Goal: Information Seeking & Learning: Learn about a topic

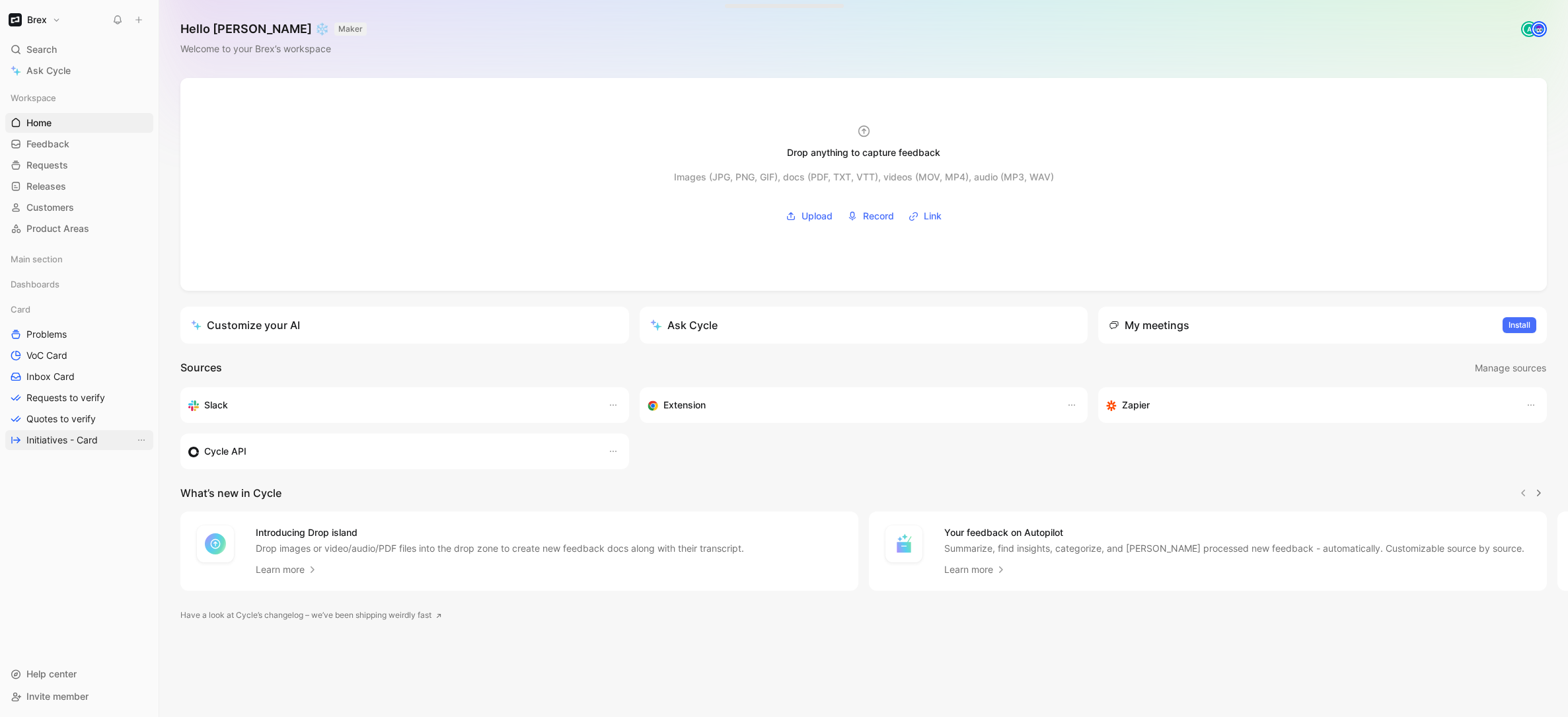
click at [46, 446] on span "Initiatives - Card" at bounding box center [61, 440] width 71 height 13
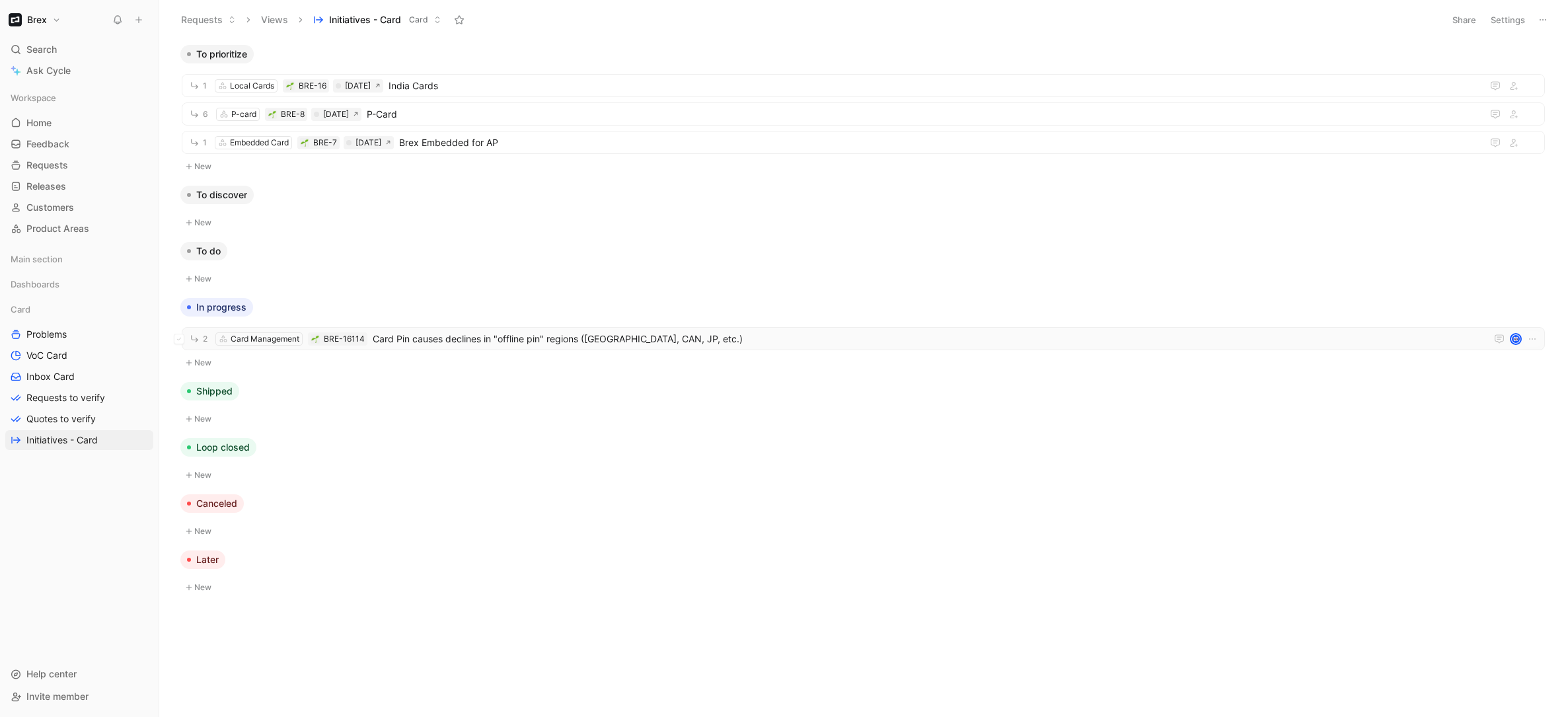
click at [529, 329] on div "2 Card Management BRE-16114 Card Pin causes declines in "offline pin" regions (…" at bounding box center [863, 339] width 1363 height 23
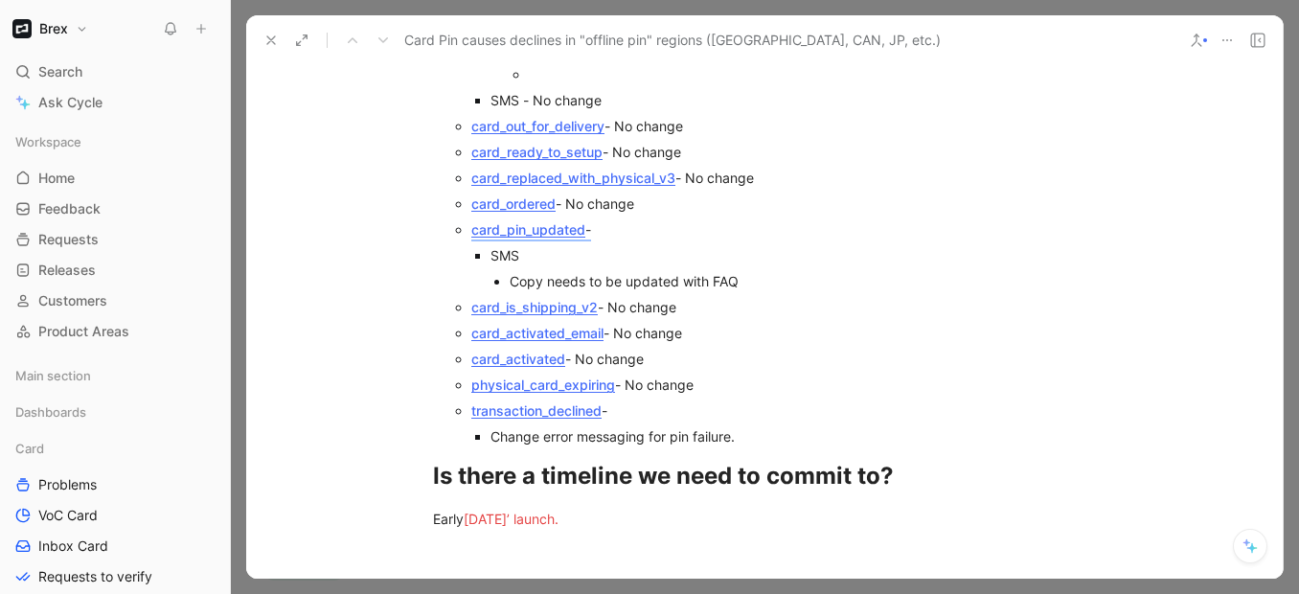
scroll to position [6644, 0]
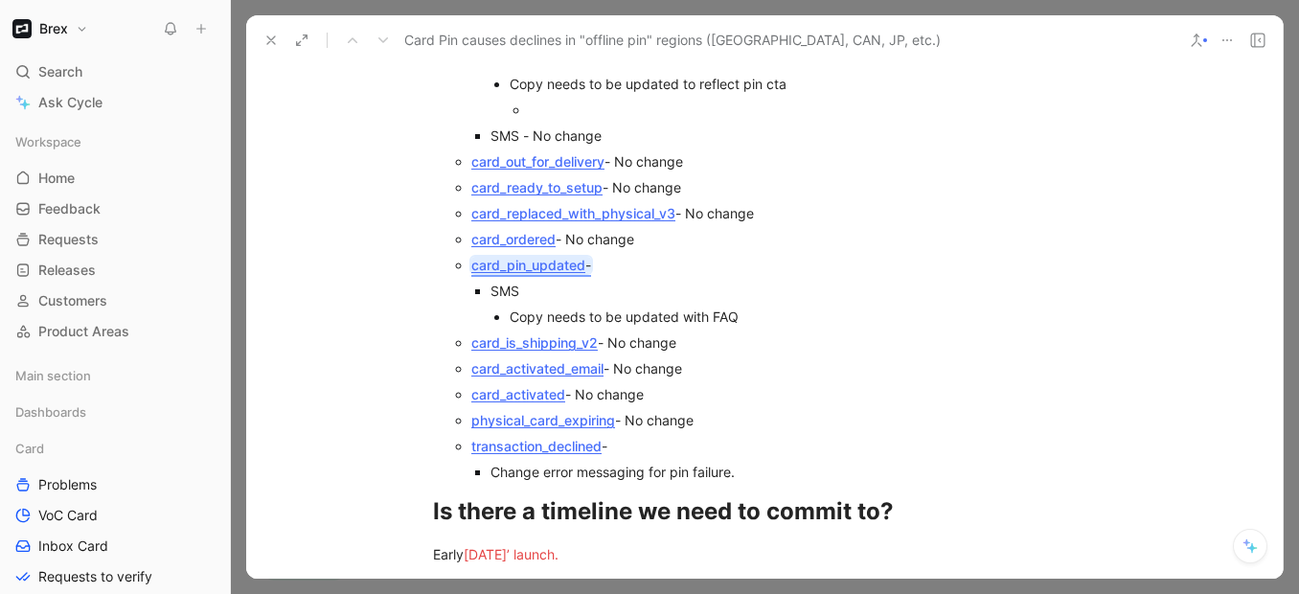
click at [543, 257] on link "card_pin_updated" at bounding box center [528, 265] width 114 height 16
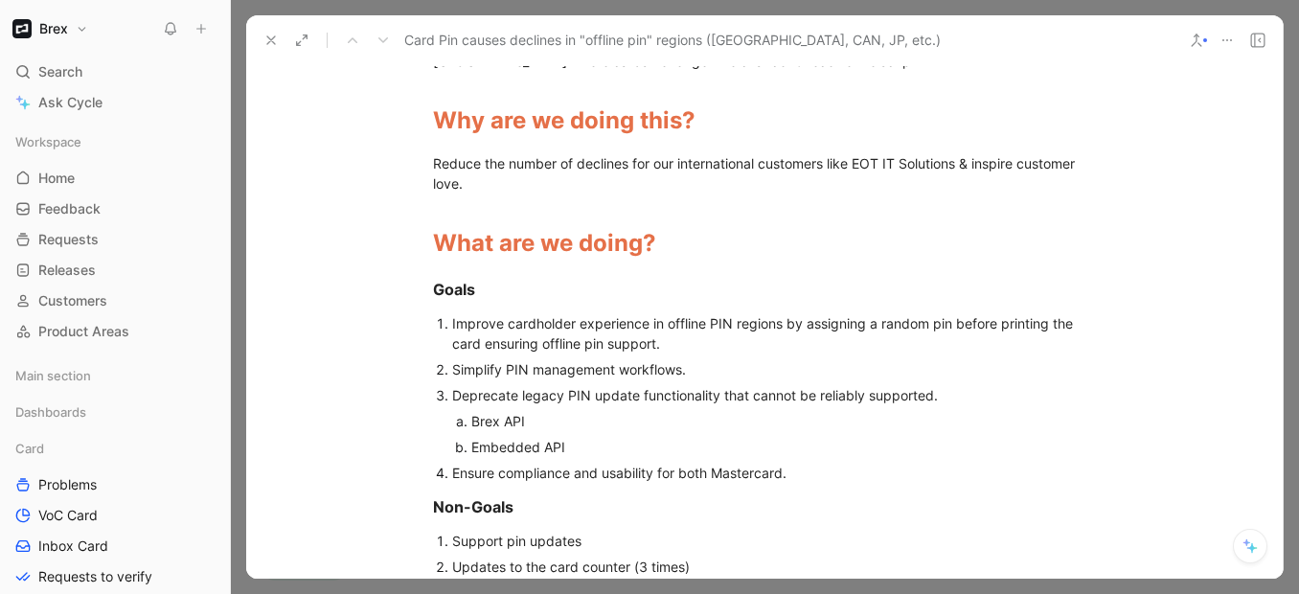
scroll to position [1523, 0]
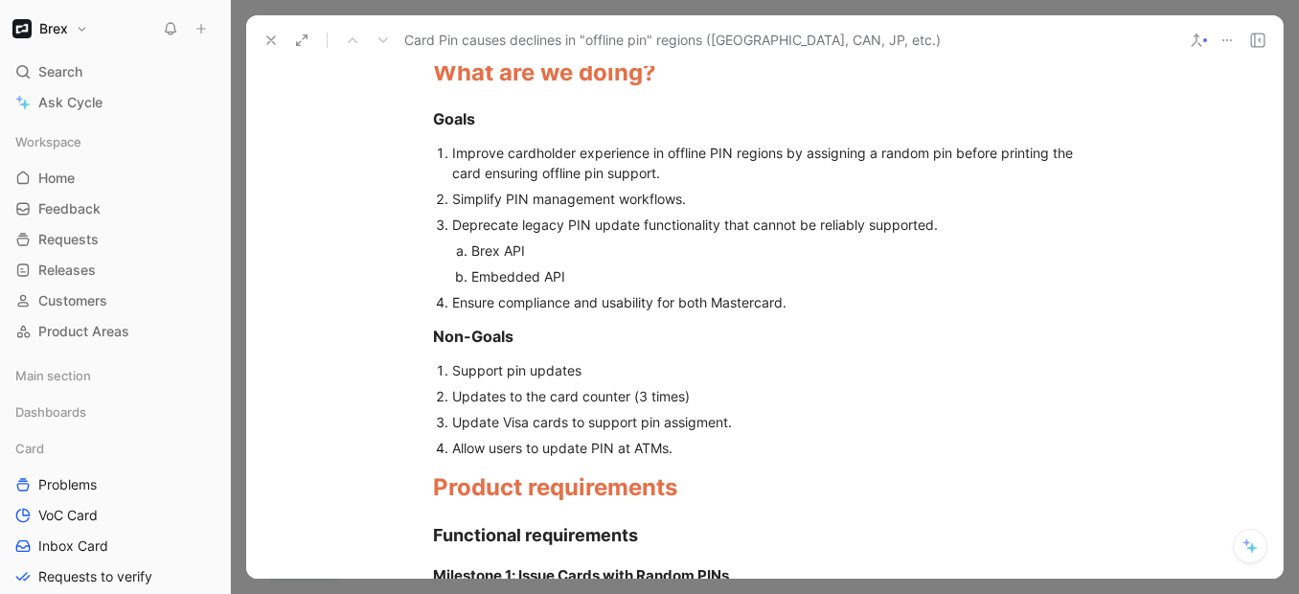
click at [691, 150] on div "Improve cardholder experience in offline PIN regions by assigning a random pin …" at bounding box center [774, 163] width 644 height 40
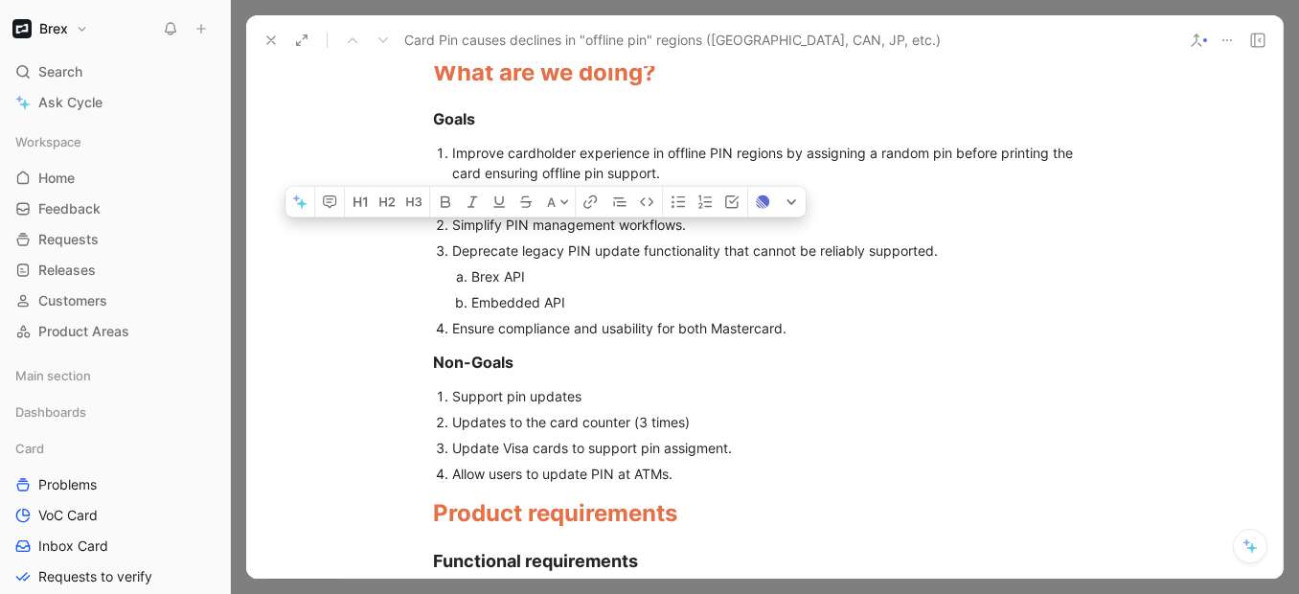
drag, startPoint x: 626, startPoint y: 171, endPoint x: 464, endPoint y: 174, distance: 162.9
click at [471, 186] on li "Only for Employee cards" at bounding box center [765, 199] width 588 height 26
click at [612, 292] on div "Embedded API" at bounding box center [765, 302] width 588 height 20
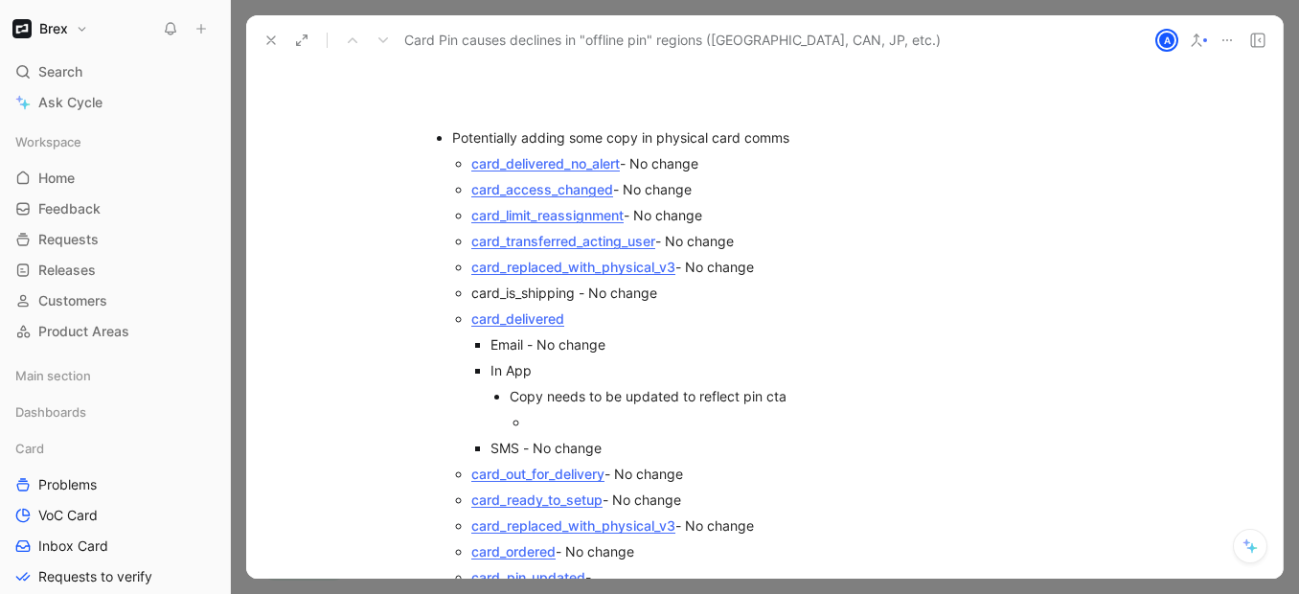
scroll to position [6914, 0]
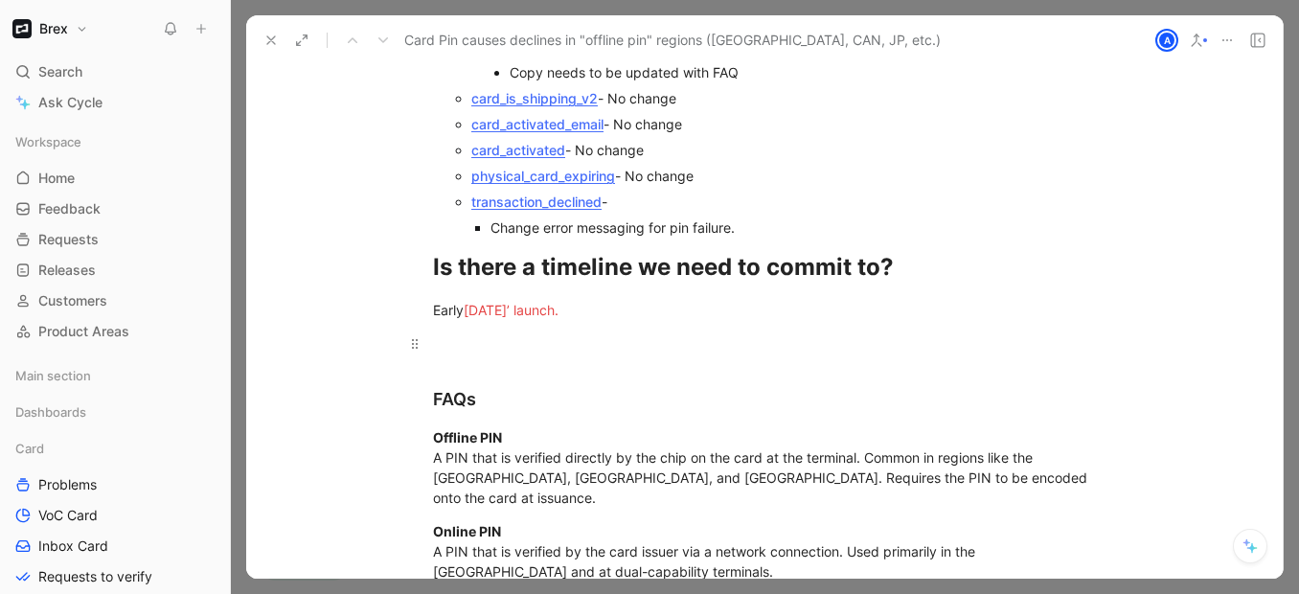
click at [538, 333] on div at bounding box center [764, 343] width 663 height 20
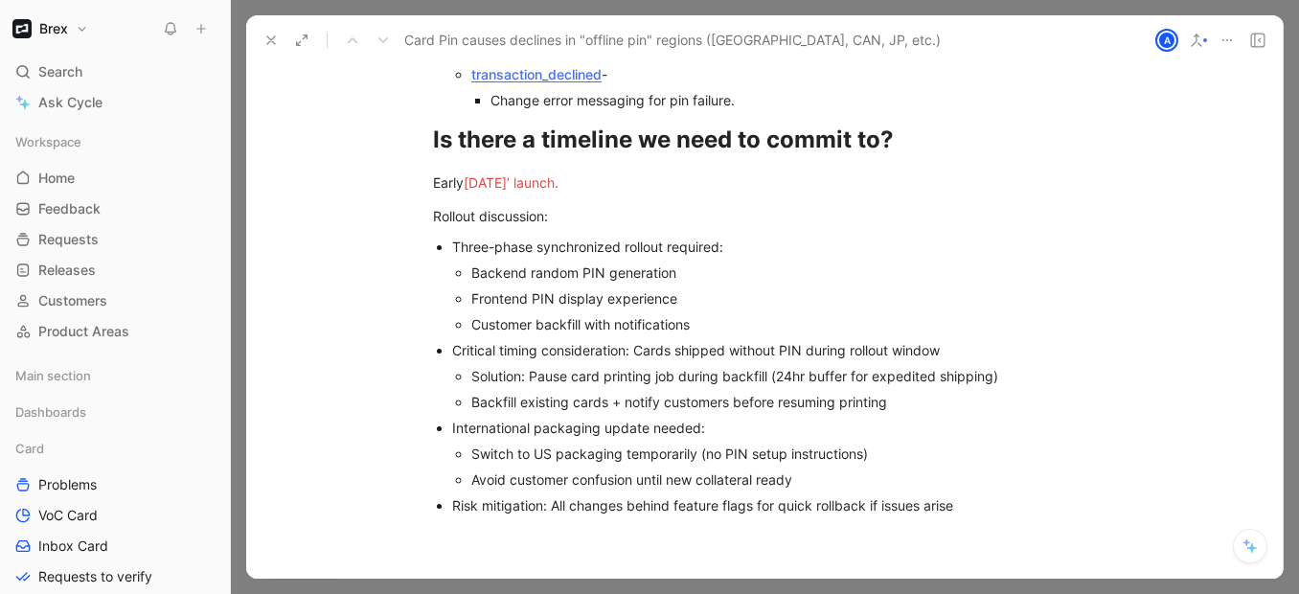
scroll to position [7044, 0]
click at [476, 198] on p "Rollout discussion:" at bounding box center [765, 214] width 736 height 32
click at [476, 204] on div "Rollout discussion:" at bounding box center [764, 214] width 663 height 20
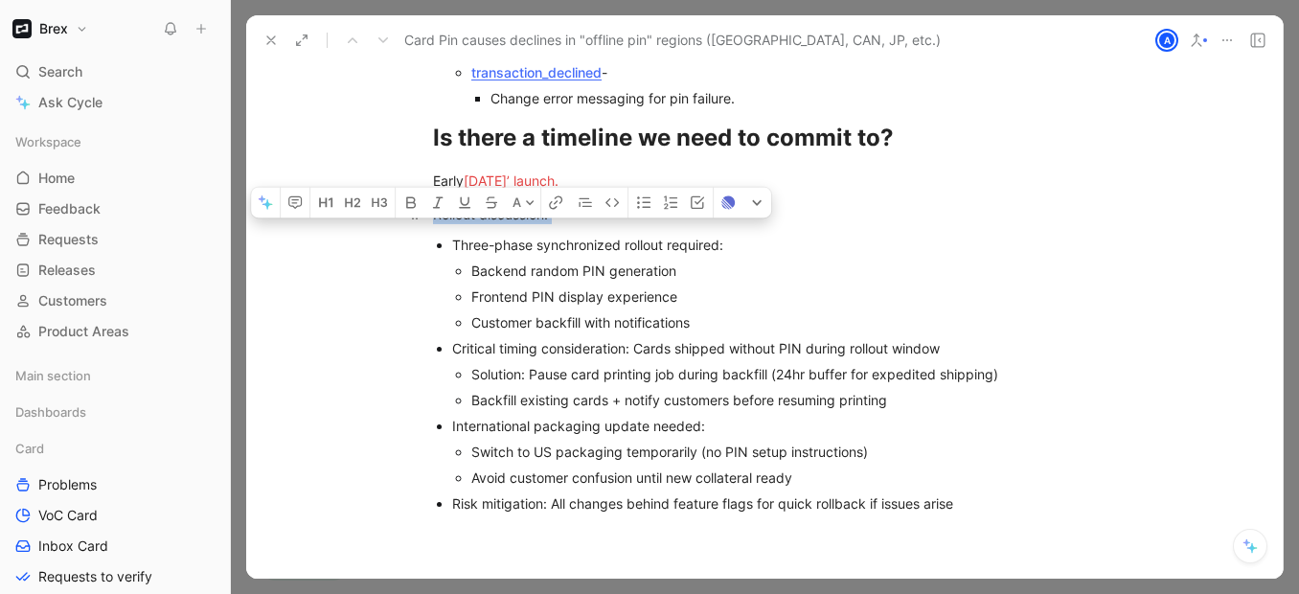
click at [476, 204] on div "Rollout discussion:" at bounding box center [764, 214] width 663 height 20
click at [351, 198] on icon "button" at bounding box center [349, 202] width 8 height 9
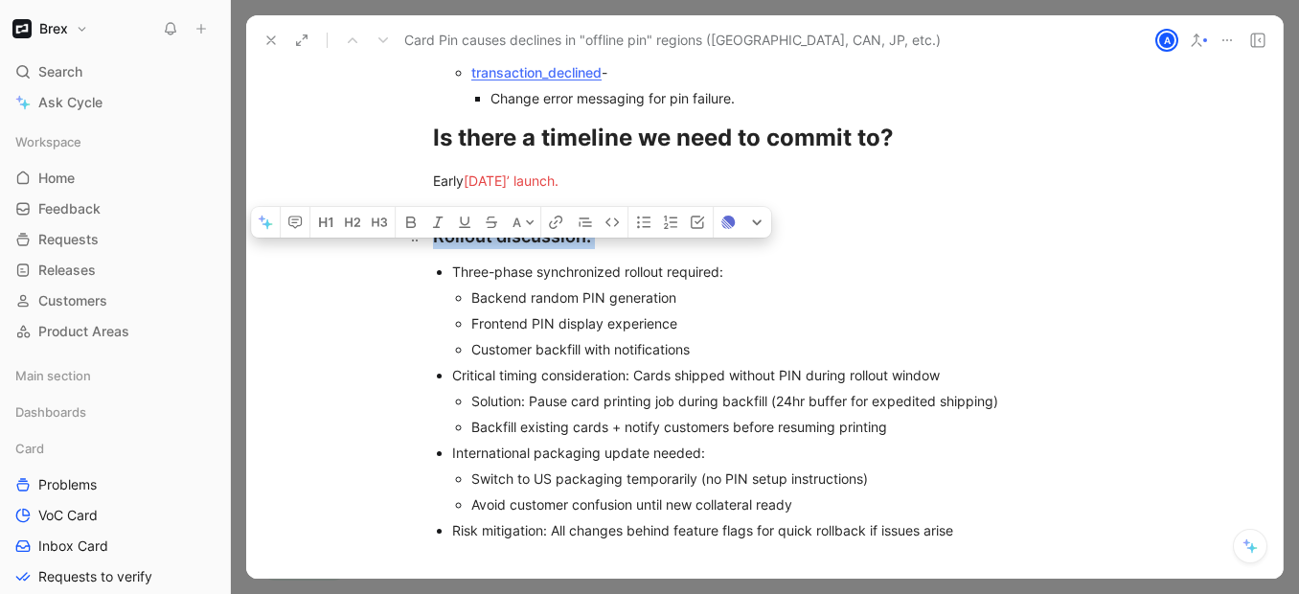
click at [616, 223] on div "Rollout discussion:" at bounding box center [764, 236] width 663 height 26
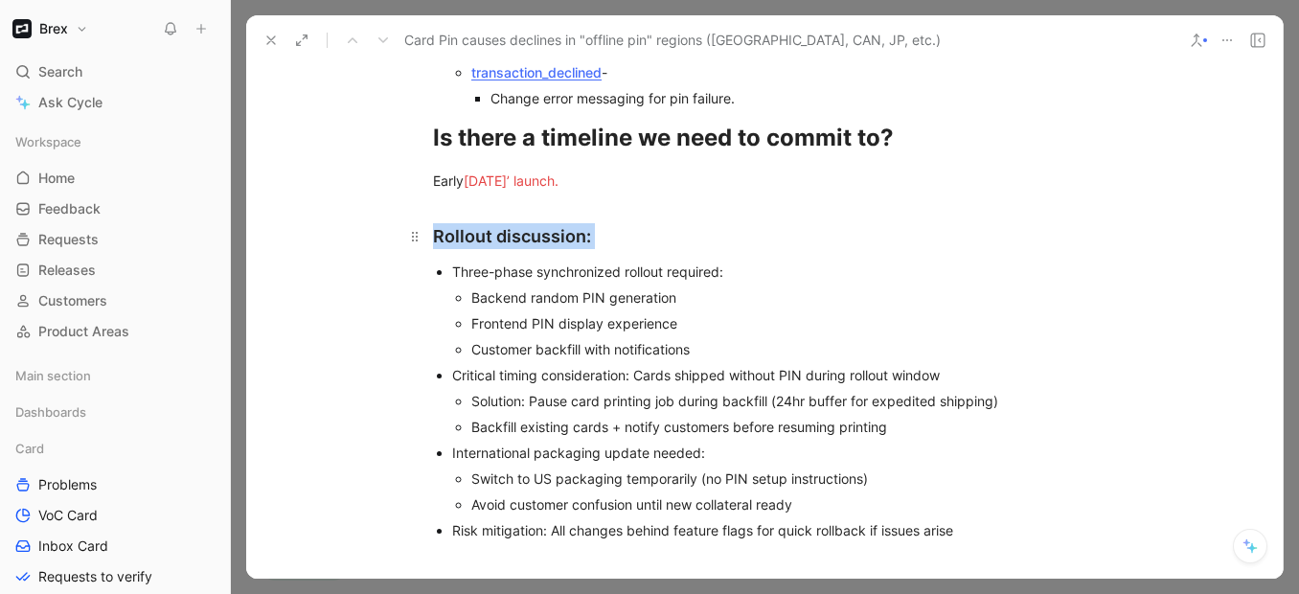
click at [581, 223] on div "Rollout discussion:" at bounding box center [764, 236] width 663 height 26
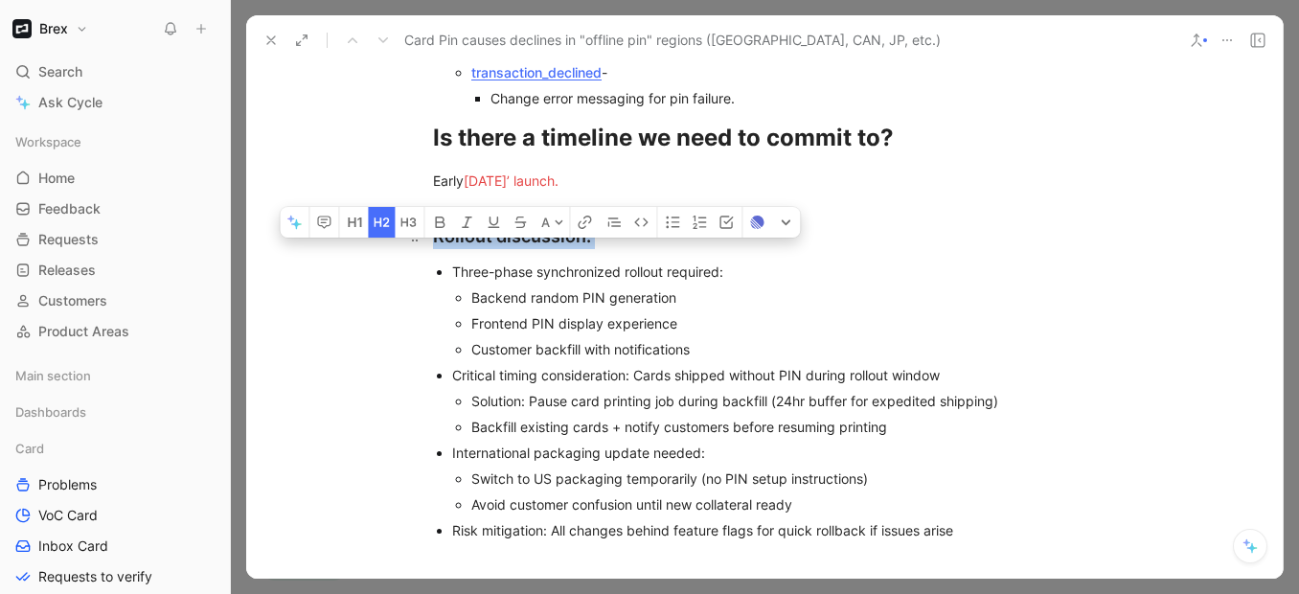
drag, startPoint x: 588, startPoint y: 199, endPoint x: 492, endPoint y: 203, distance: 95.9
click at [492, 223] on div "Rollout discussion:" at bounding box center [764, 236] width 663 height 26
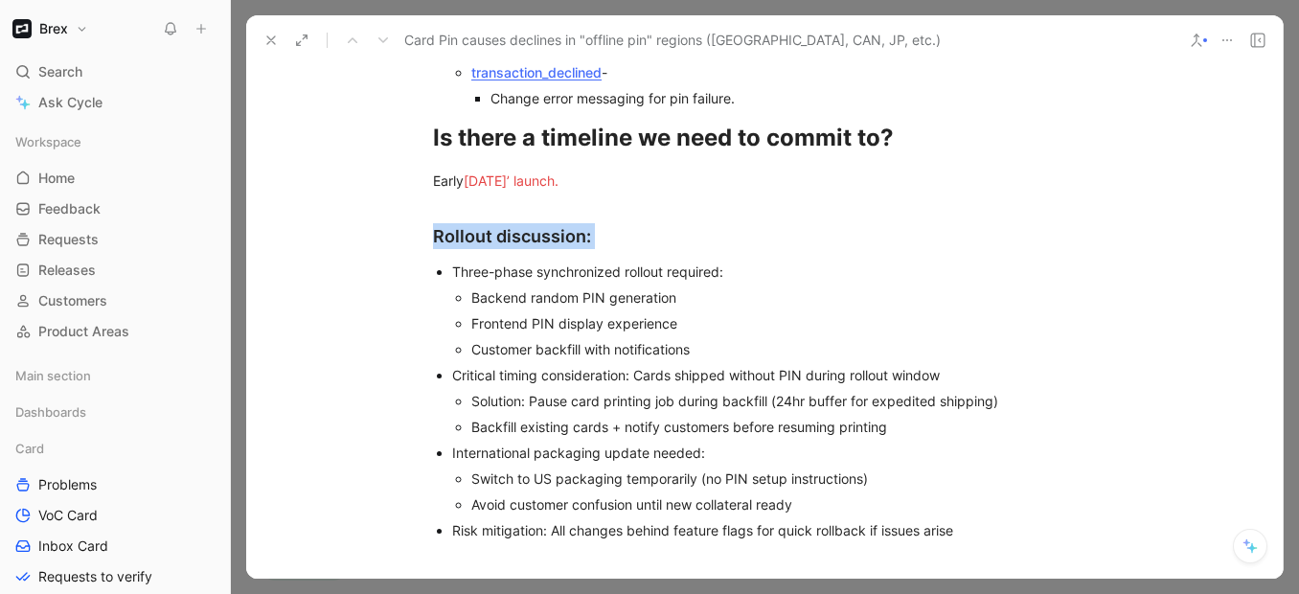
click at [620, 262] on div "Three-phase synchronized rollout required:" at bounding box center [774, 272] width 644 height 20
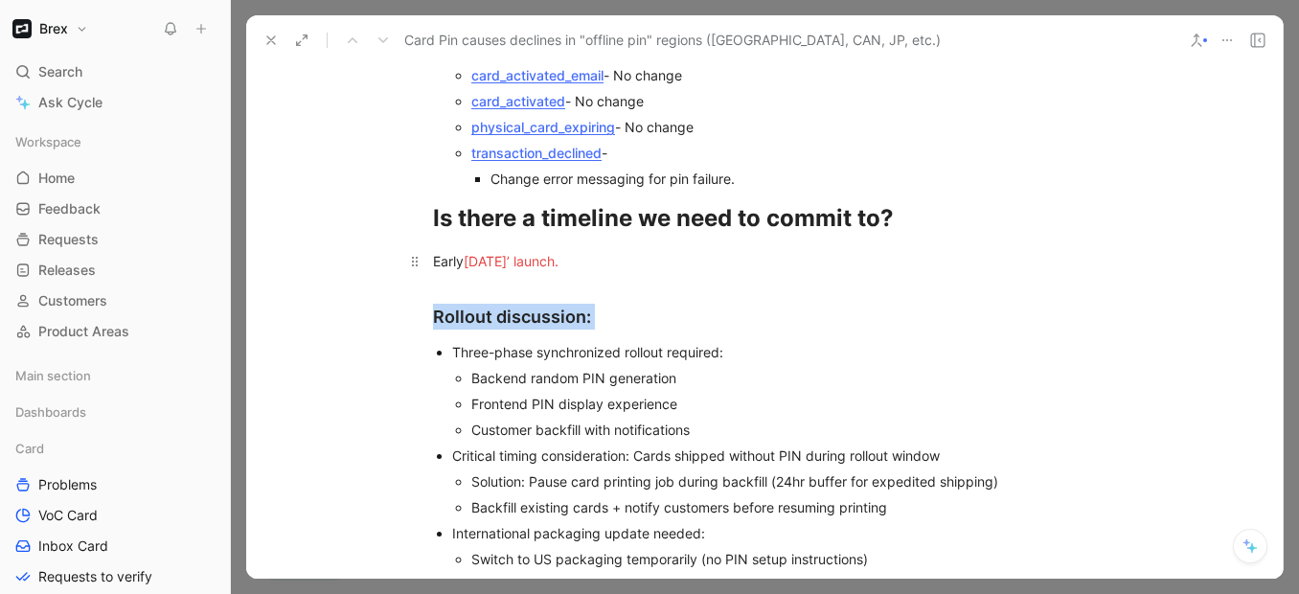
scroll to position [6917, 0]
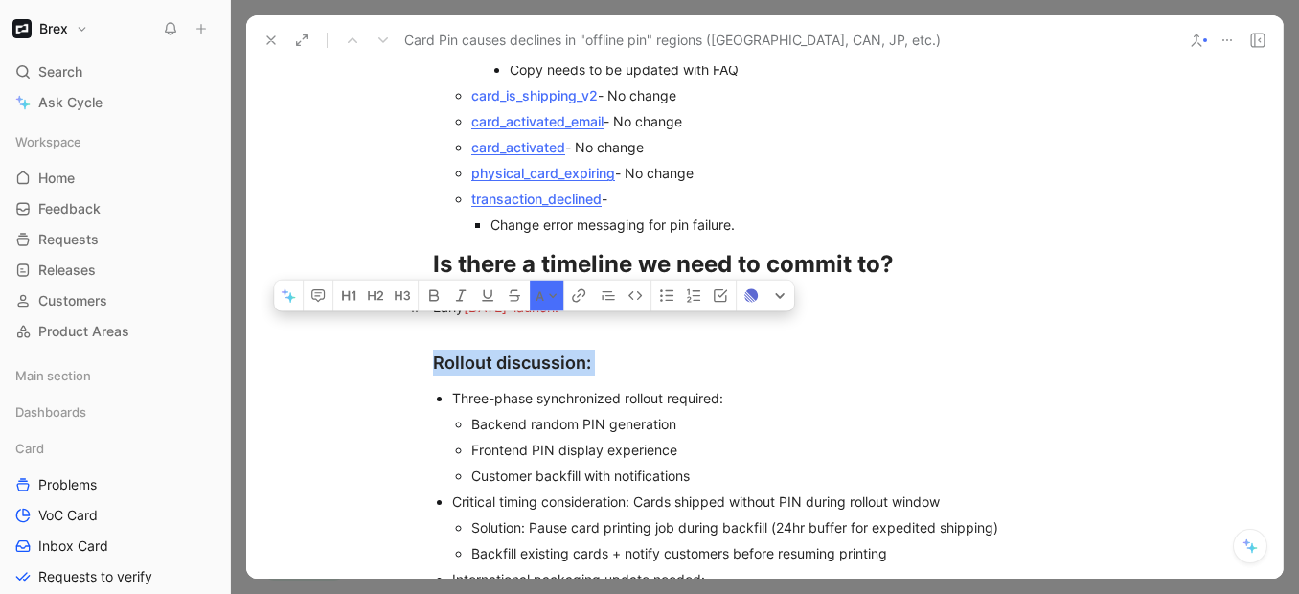
drag, startPoint x: 467, startPoint y: 265, endPoint x: 603, endPoint y: 263, distance: 136.0
click at [558, 299] on span "[DATE]’ launch." at bounding box center [511, 307] width 95 height 16
drag, startPoint x: 476, startPoint y: 269, endPoint x: 570, endPoint y: 267, distance: 93.9
click at [570, 297] on div "End of August Launch ." at bounding box center [764, 307] width 663 height 20
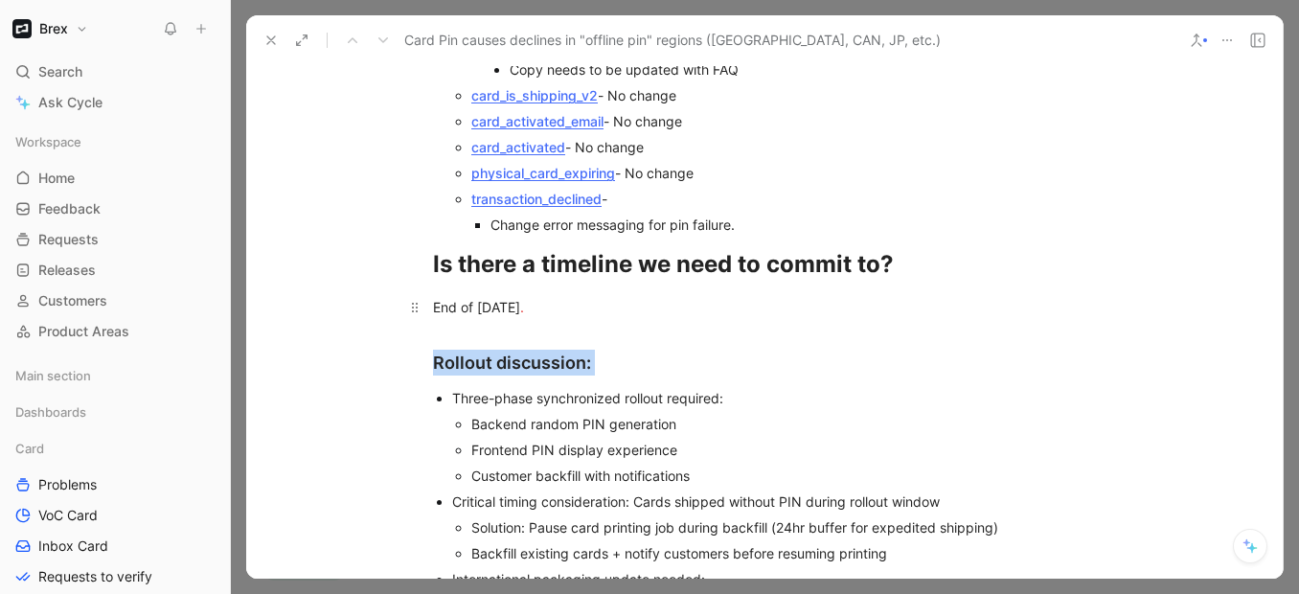
click at [604, 297] on div "End of [DATE] ." at bounding box center [764, 307] width 663 height 20
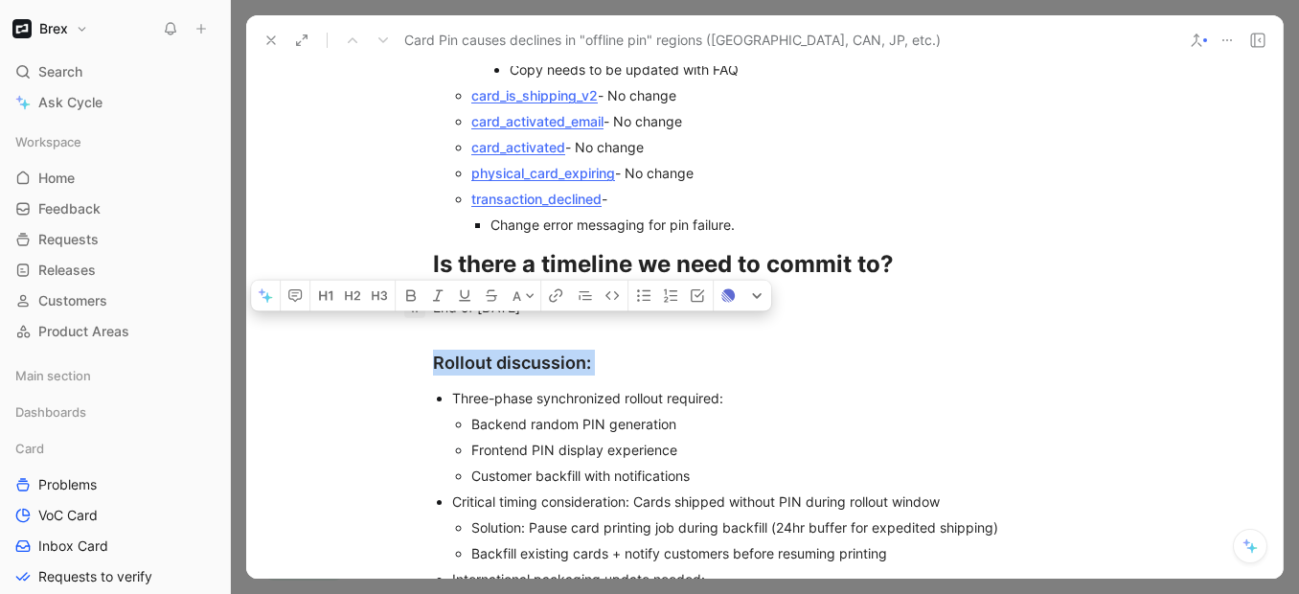
drag, startPoint x: 602, startPoint y: 268, endPoint x: 417, endPoint y: 268, distance: 184.9
click at [417, 291] on p "End of [DATE]" at bounding box center [765, 307] width 736 height 32
click at [602, 291] on p "End of [DATE]" at bounding box center [765, 307] width 736 height 32
drag, startPoint x: 473, startPoint y: 269, endPoint x: 427, endPoint y: 267, distance: 46.0
click at [427, 291] on p "End of [DATE]" at bounding box center [765, 307] width 736 height 32
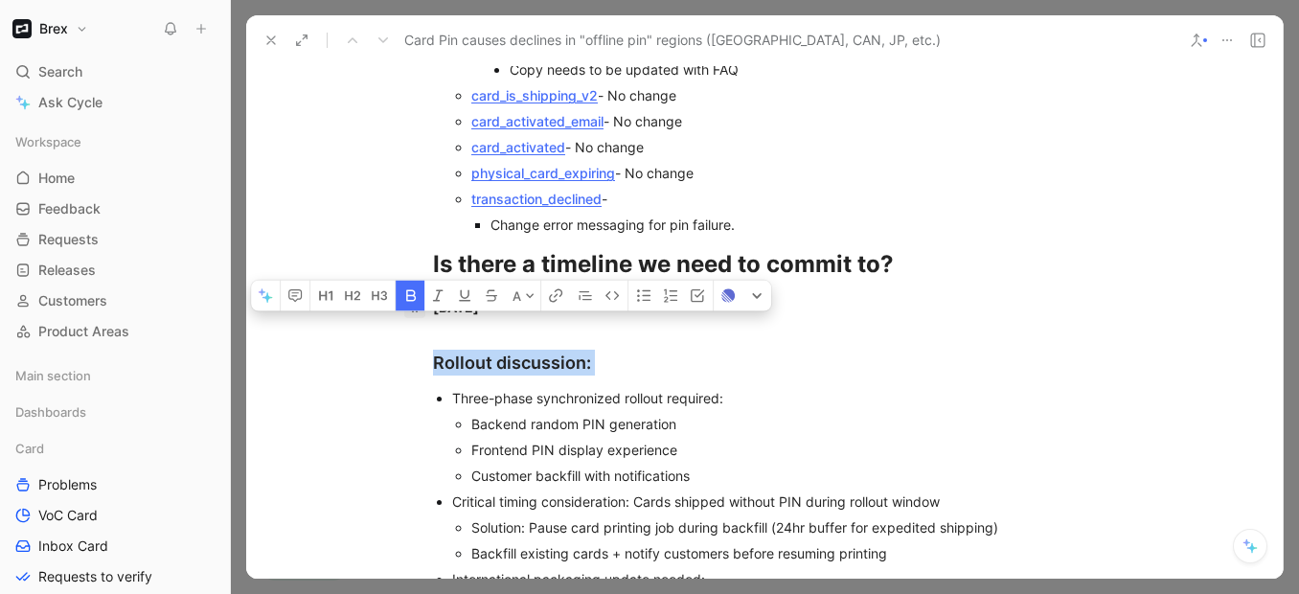
drag, startPoint x: 541, startPoint y: 266, endPoint x: 415, endPoint y: 265, distance: 126.4
click at [415, 291] on p "[DATE]" at bounding box center [765, 307] width 736 height 32
click at [434, 299] on span "[DATE]" at bounding box center [456, 307] width 46 height 16
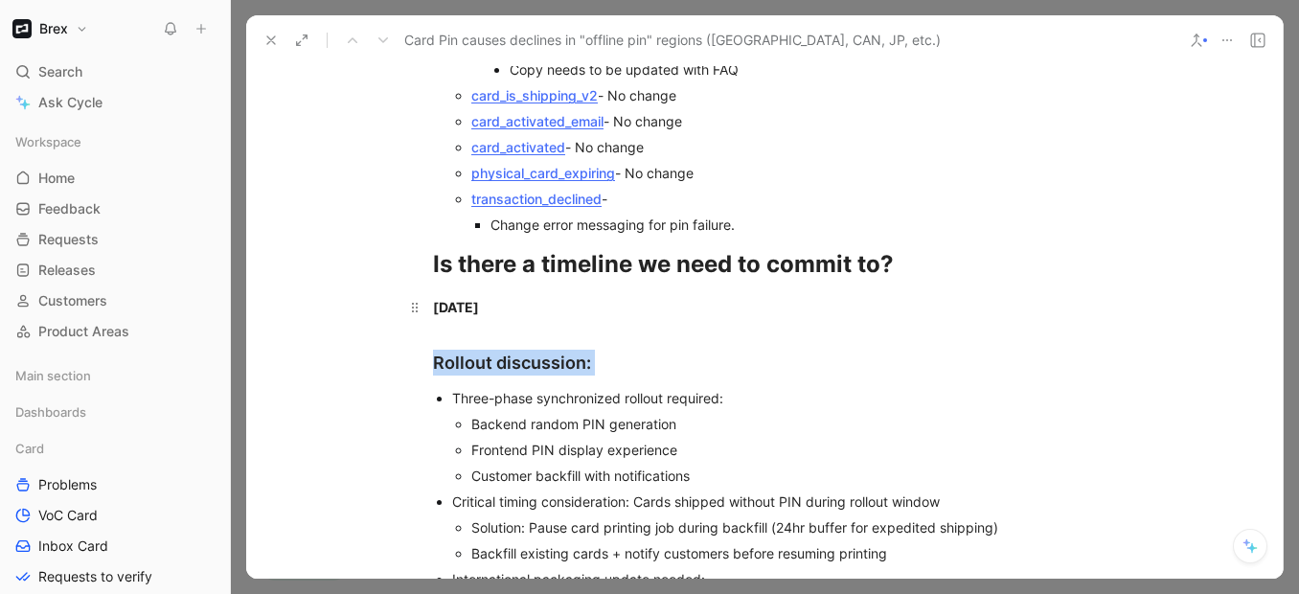
click at [434, 299] on span "[DATE]" at bounding box center [456, 307] width 46 height 16
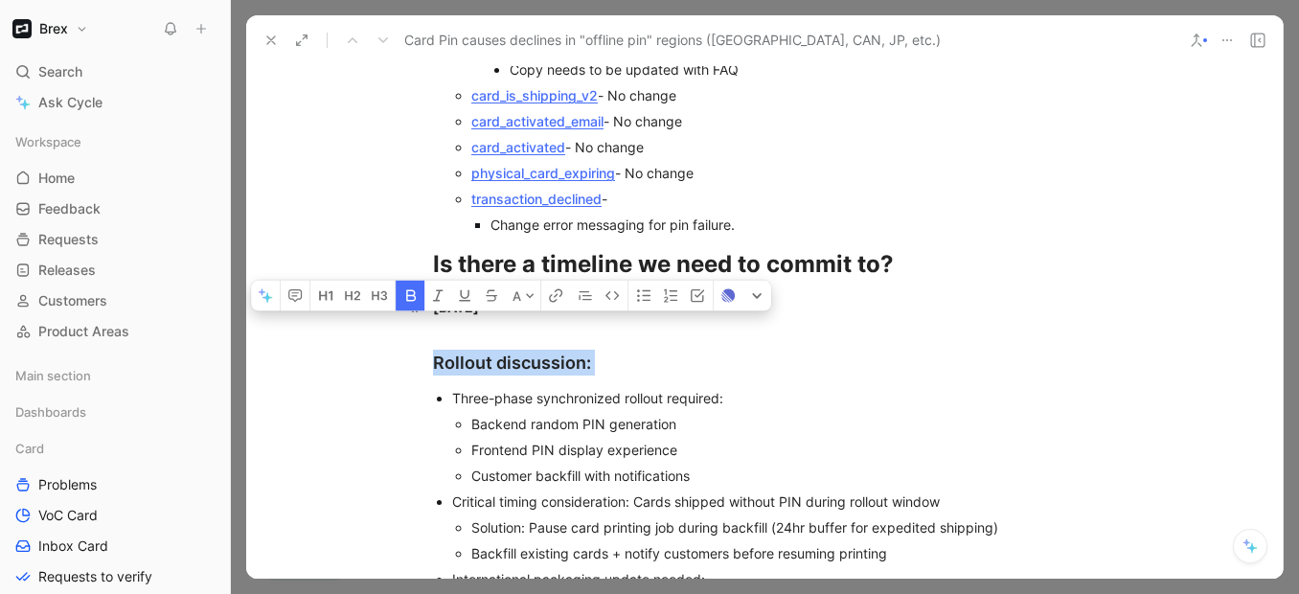
click at [434, 299] on span "[DATE]" at bounding box center [456, 307] width 46 height 16
click at [479, 299] on span "[DATE]" at bounding box center [456, 307] width 46 height 16
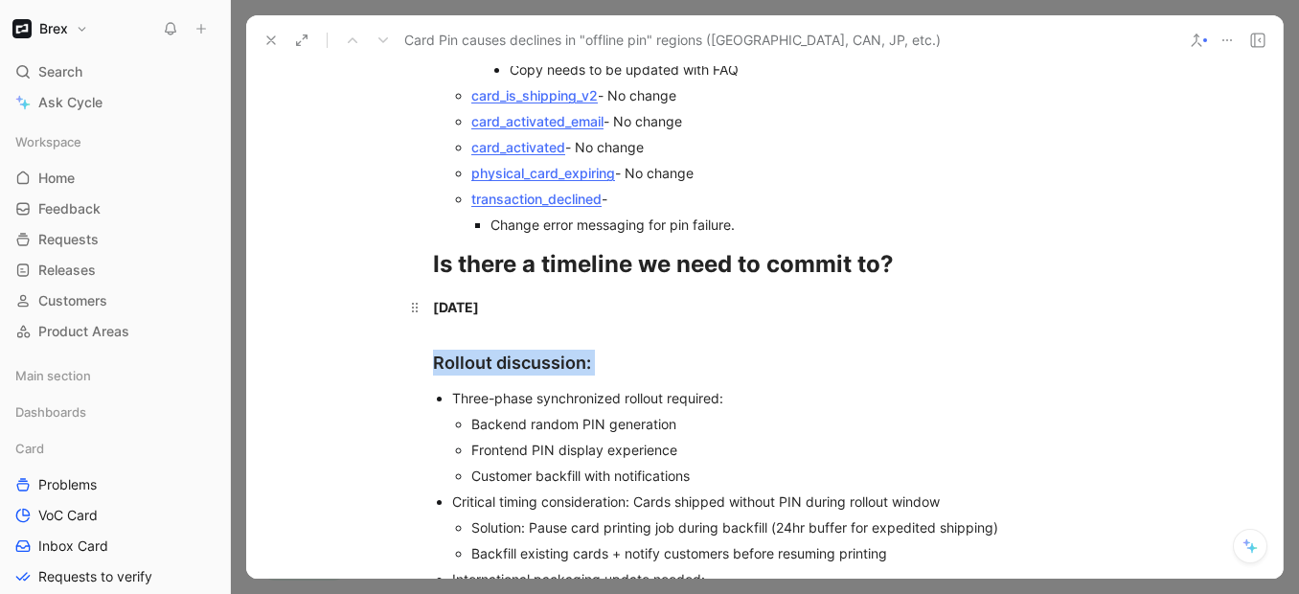
click at [479, 299] on span "[DATE]" at bounding box center [456, 307] width 46 height 16
click at [524, 291] on p "[DATE]" at bounding box center [765, 307] width 736 height 32
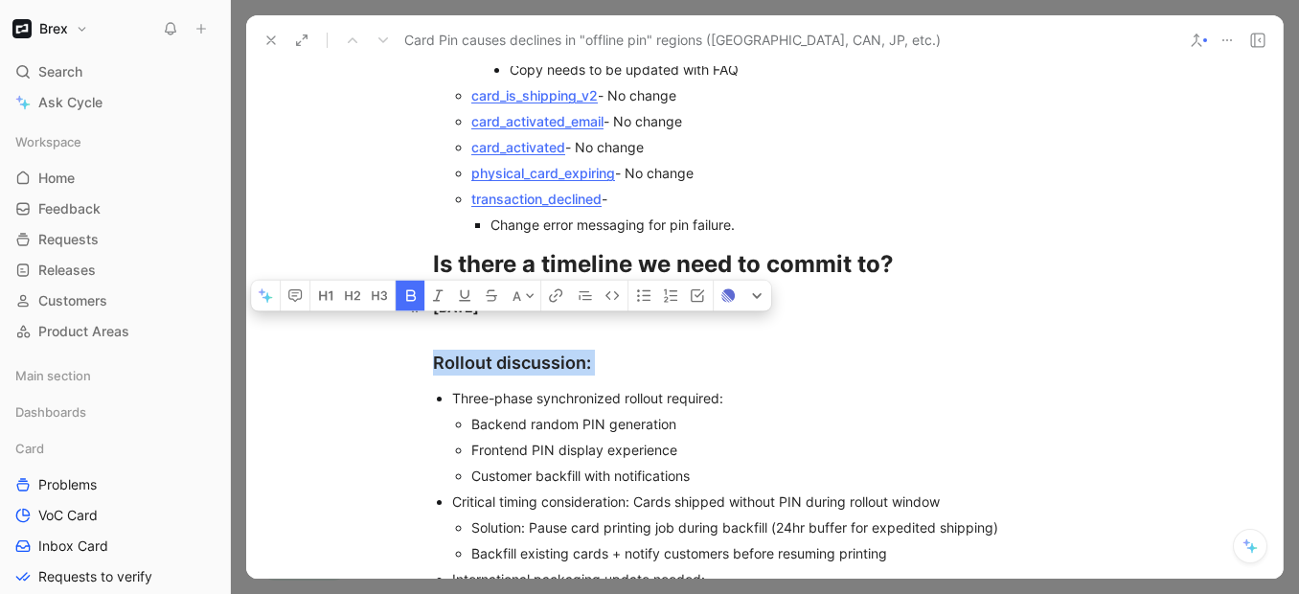
drag, startPoint x: 547, startPoint y: 270, endPoint x: 440, endPoint y: 272, distance: 107.3
click at [433, 297] on div "[DATE]" at bounding box center [764, 307] width 663 height 20
click at [479, 299] on span "[DATE]" at bounding box center [456, 307] width 46 height 16
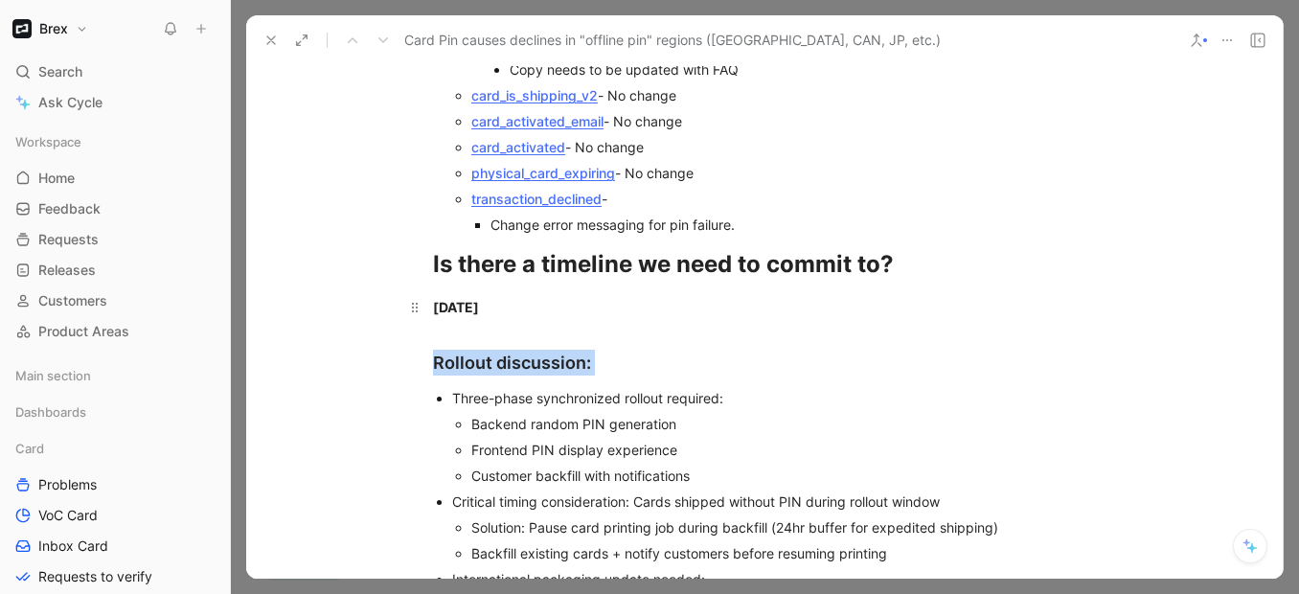
click at [567, 297] on div "[DATE]" at bounding box center [764, 307] width 663 height 20
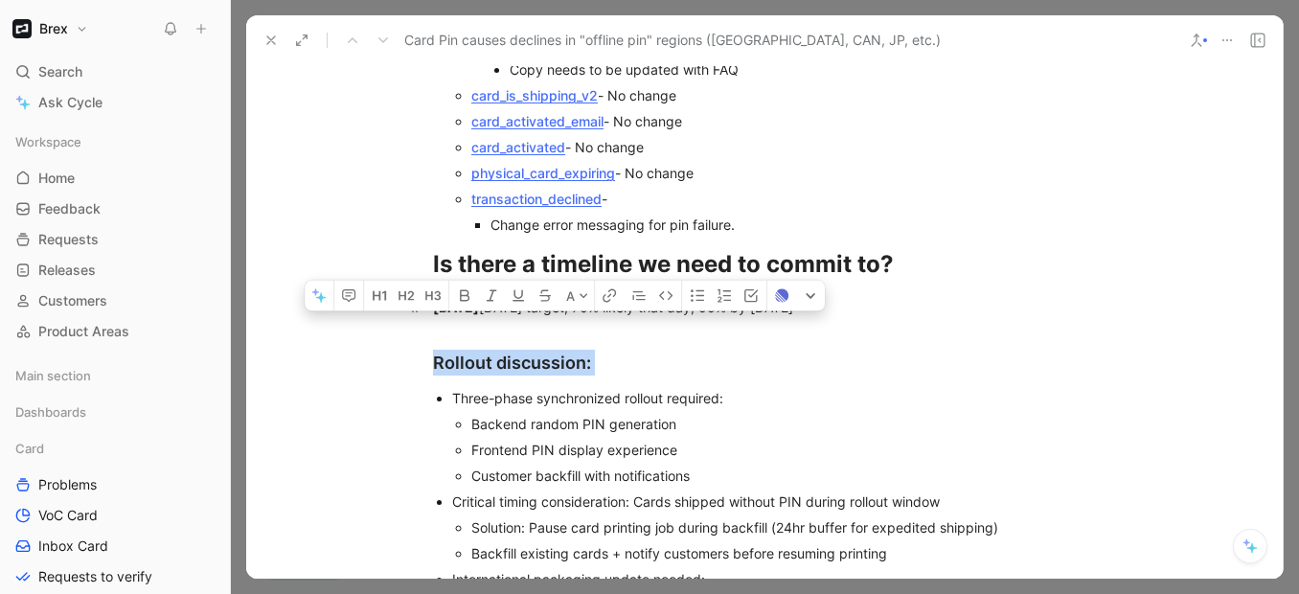
drag, startPoint x: 537, startPoint y: 271, endPoint x: 590, endPoint y: 275, distance: 52.8
click at [590, 297] on div "[DATE] Sept 12 target, 70% likely that day, 95% by [DATE]" at bounding box center [764, 307] width 663 height 20
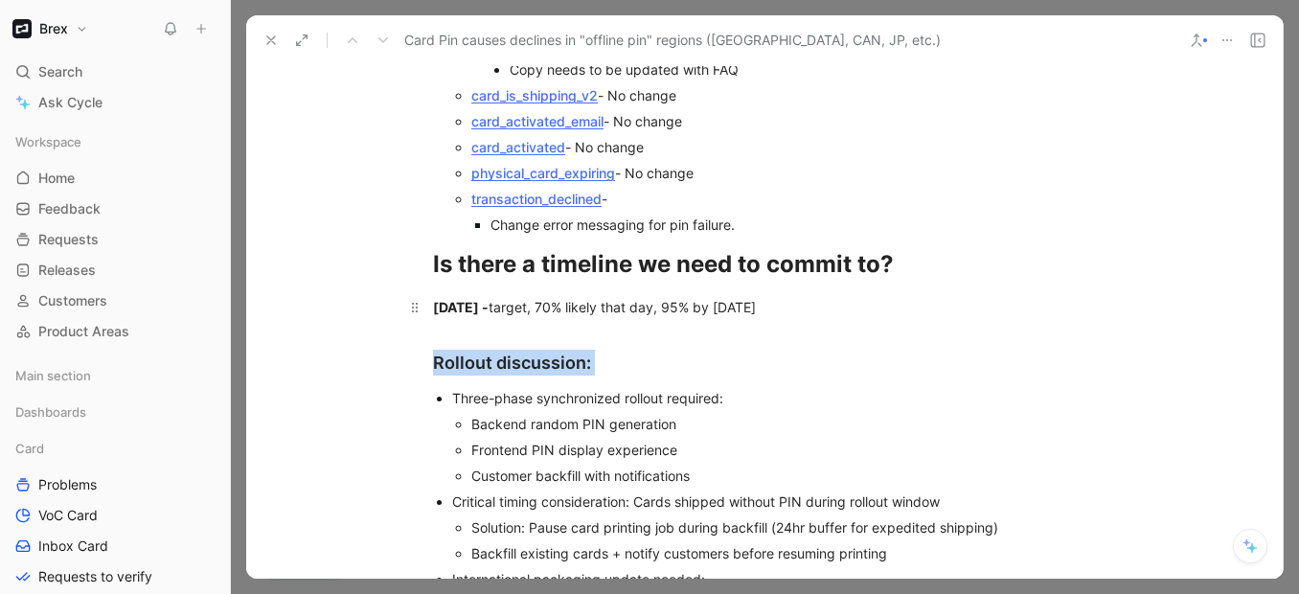
click at [427, 291] on p "[DATE] - target, 70% likely that day, 95% by [DATE]" at bounding box center [765, 307] width 736 height 32
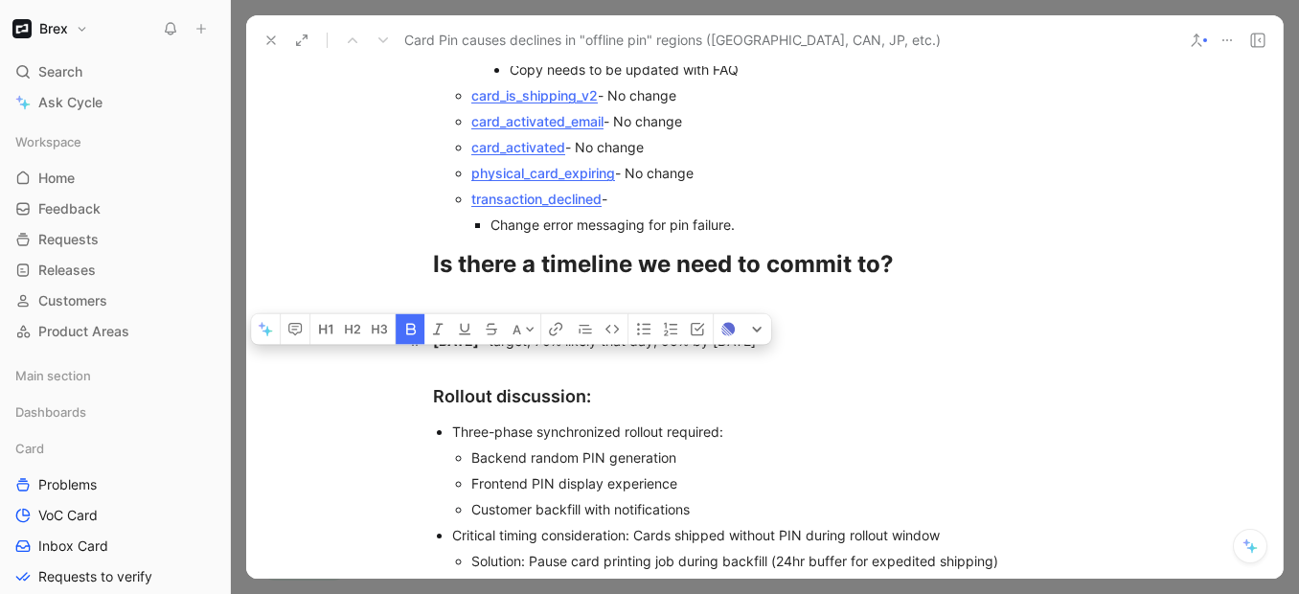
drag, startPoint x: 536, startPoint y: 305, endPoint x: 427, endPoint y: 300, distance: 109.3
click at [427, 325] on p "[DATE] - target, 70% likely that day, 95% by [DATE]" at bounding box center [765, 341] width 736 height 32
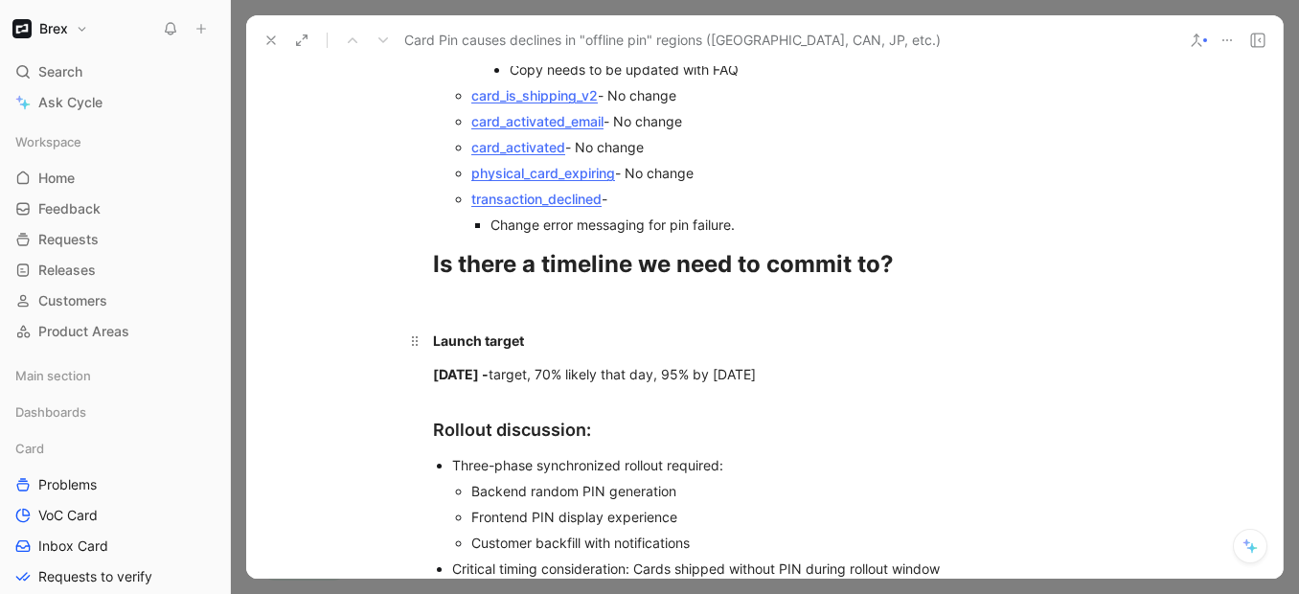
click at [536, 330] on div "Launch target" at bounding box center [764, 340] width 663 height 20
click at [433, 366] on span "[DATE] -" at bounding box center [461, 374] width 56 height 16
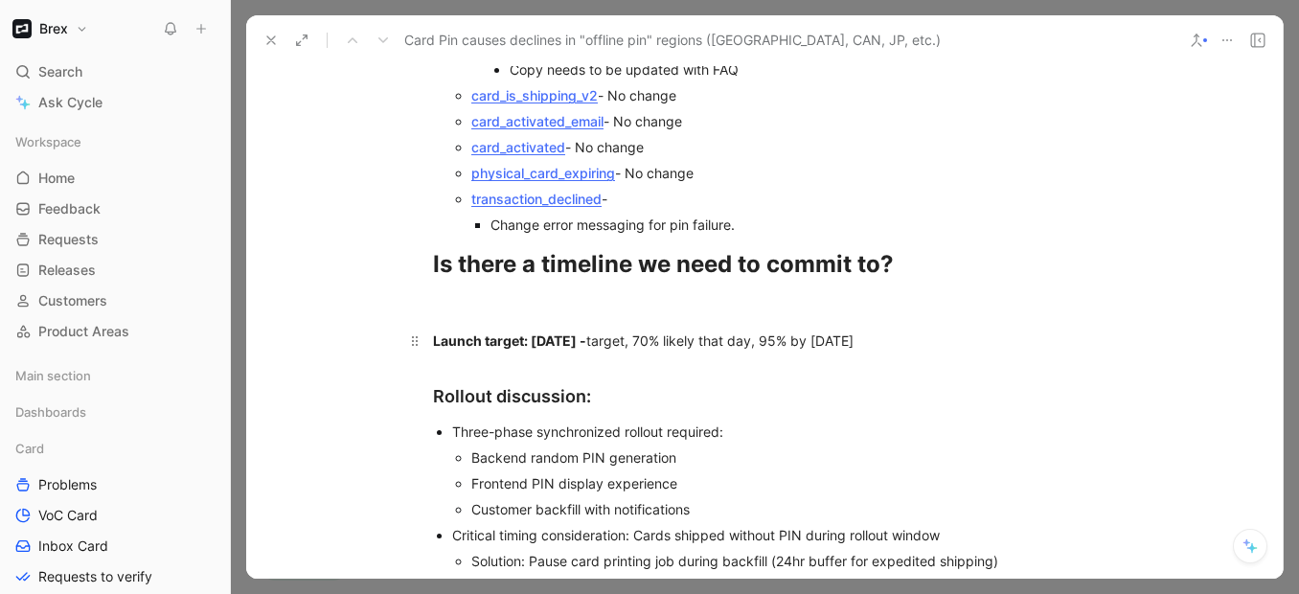
click at [706, 330] on div "Launch target: [DATE] - target, 70% likely that day, 95% by [DATE]" at bounding box center [764, 340] width 663 height 20
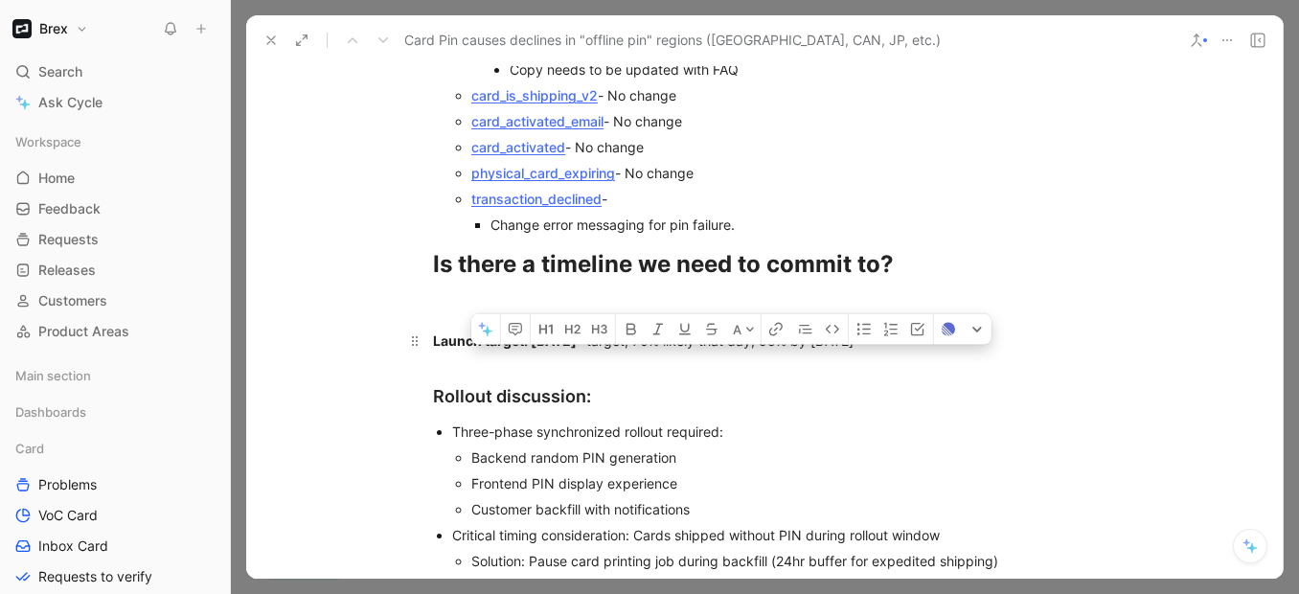
drag, startPoint x: 644, startPoint y: 304, endPoint x: 820, endPoint y: 307, distance: 176.3
click at [820, 330] on div "Launch target: [DATE] - target, 70% likely that day, 95% by [DATE]" at bounding box center [764, 340] width 663 height 20
drag, startPoint x: 831, startPoint y: 307, endPoint x: 753, endPoint y: 307, distance: 77.6
click at [753, 330] on div "Launch target: [DATE] ( 95% confidence) by [DATE]" at bounding box center [764, 340] width 663 height 20
drag, startPoint x: 761, startPoint y: 297, endPoint x: 529, endPoint y: 299, distance: 231.8
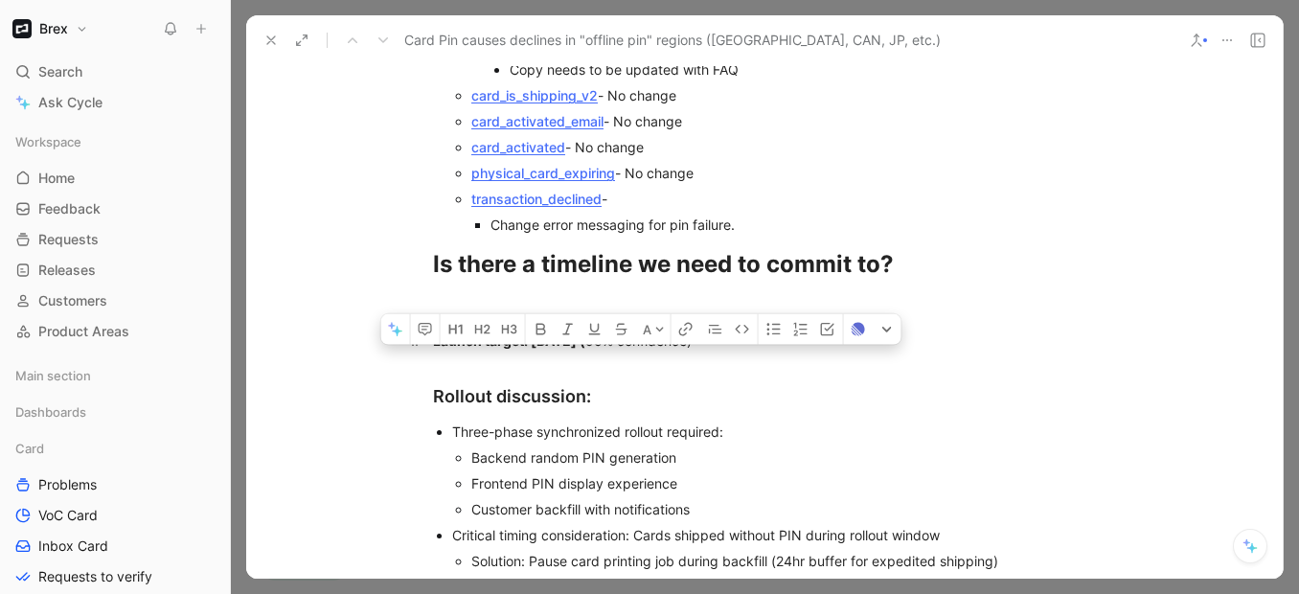
click at [529, 330] on div "Launch target: [DATE] ( 95% confidence)" at bounding box center [764, 340] width 663 height 20
click at [534, 332] on span "Launch target: [DATE] (" at bounding box center [509, 340] width 152 height 16
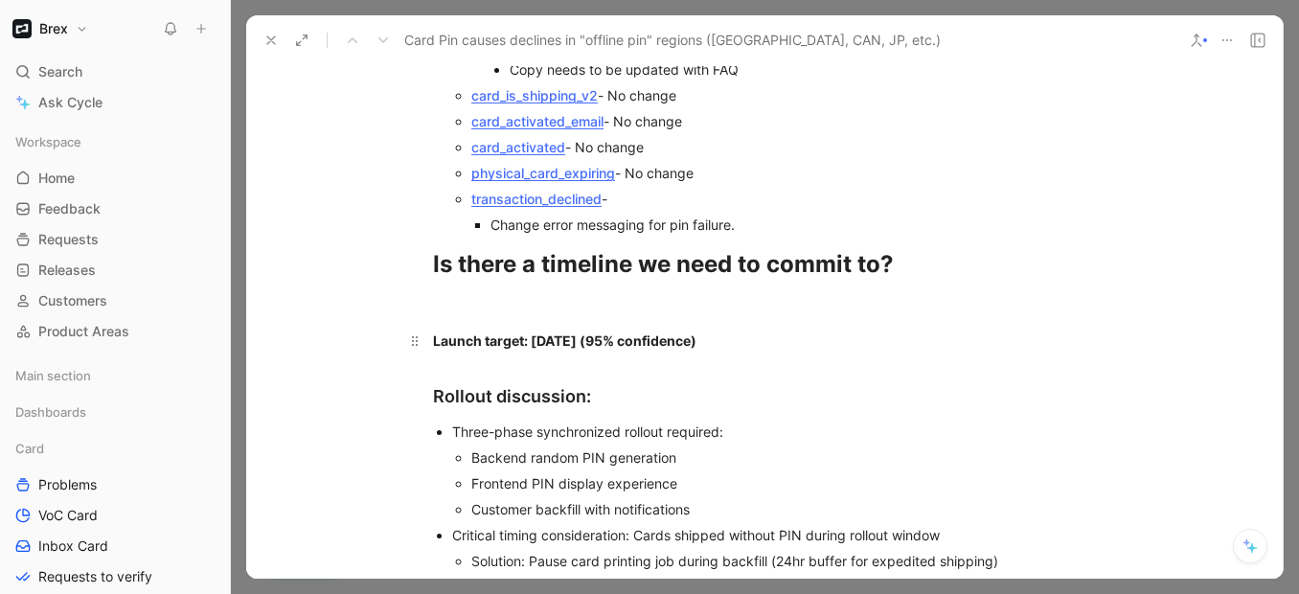
click at [528, 332] on span "Launch target: [DATE] (" at bounding box center [509, 340] width 152 height 16
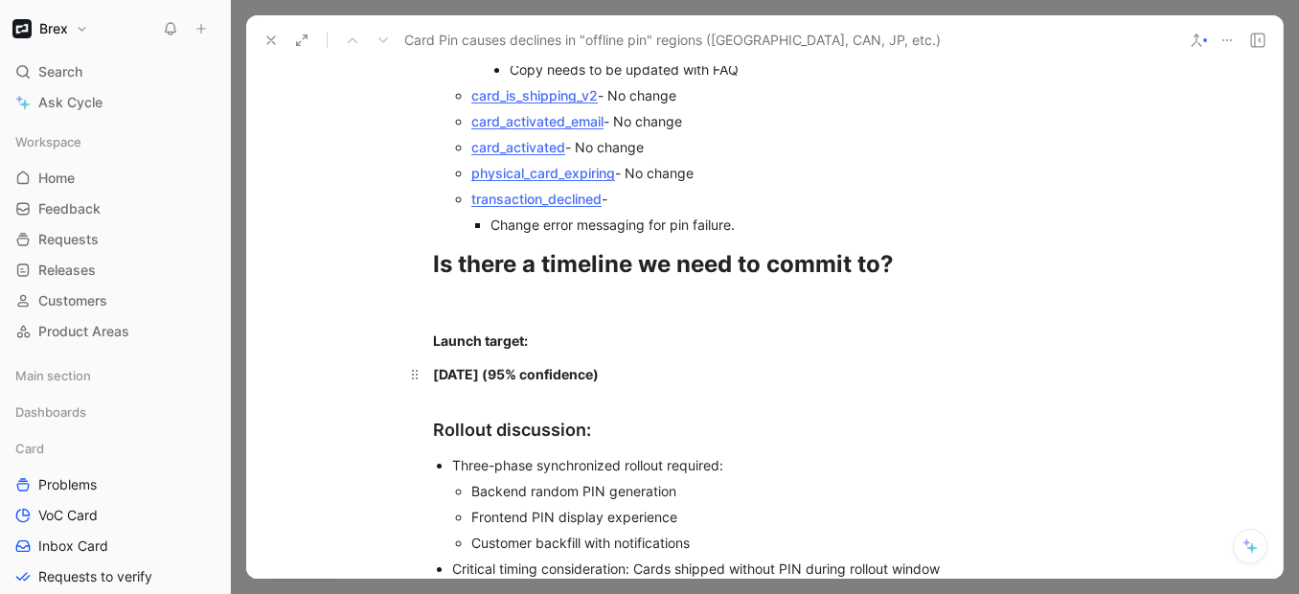
click at [488, 366] on span "[DATE] (" at bounding box center [460, 374] width 55 height 16
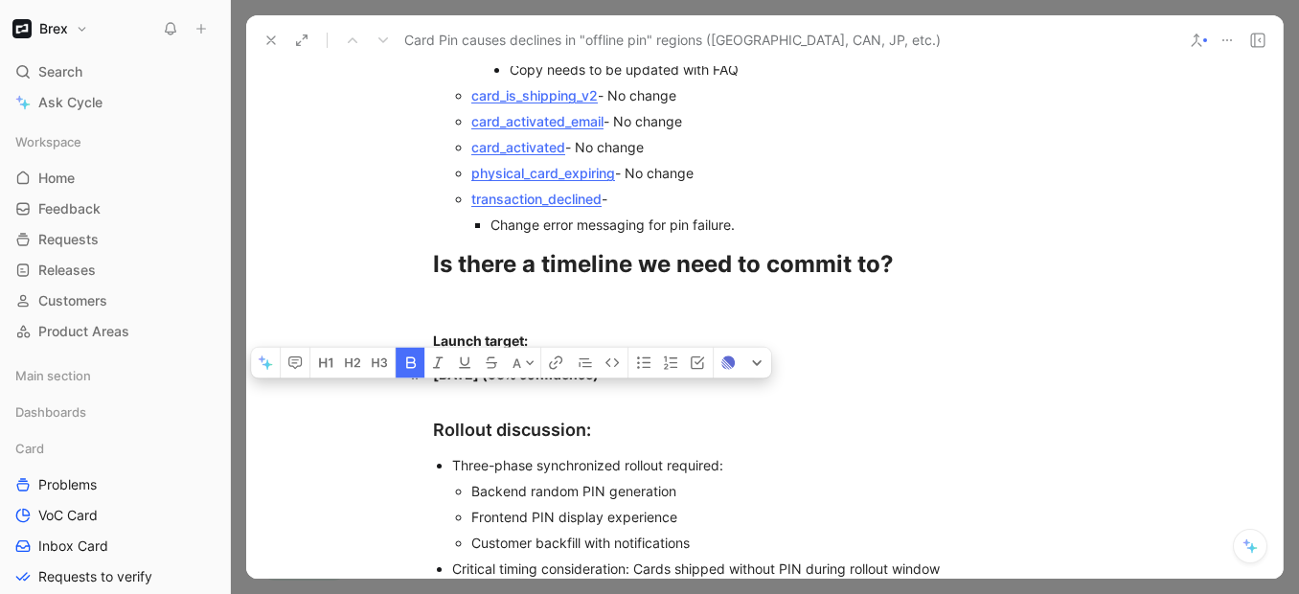
click at [488, 366] on span "[DATE] (" at bounding box center [460, 374] width 55 height 16
click at [426, 358] on p "[DATE] ( 95% confidence)" at bounding box center [765, 374] width 736 height 32
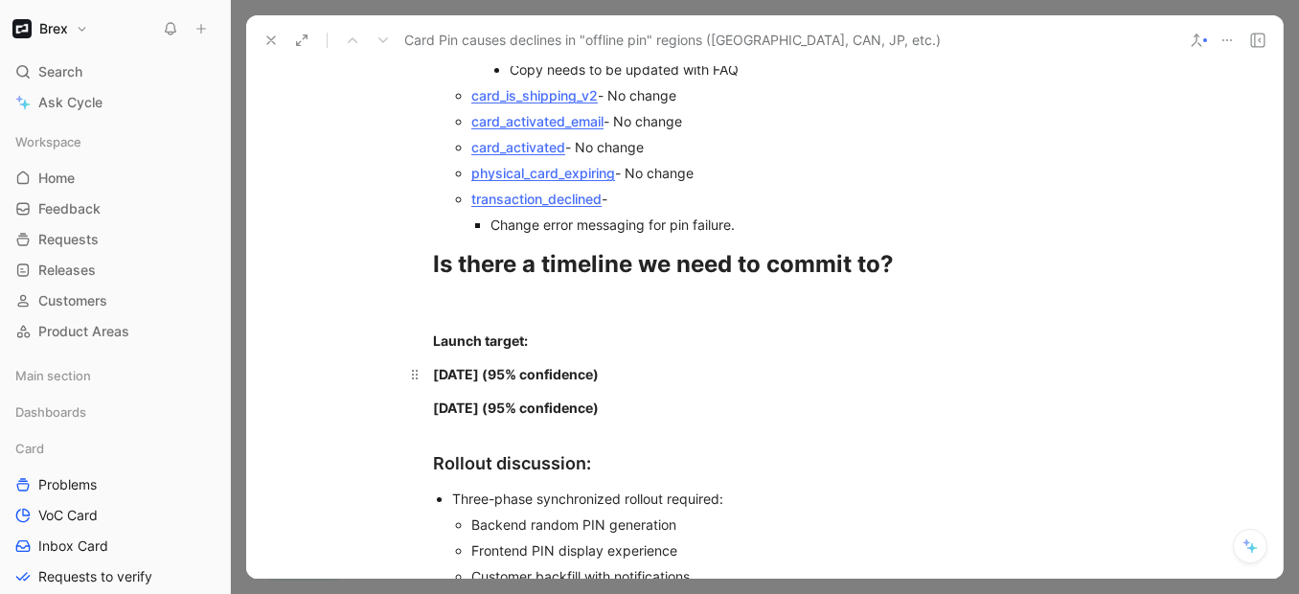
click at [486, 366] on span "[DATE] (" at bounding box center [460, 374] width 55 height 16
drag, startPoint x: 691, startPoint y: 331, endPoint x: 644, endPoint y: 335, distance: 47.1
click at [682, 364] on div "[DATE] ( 95% confidence)" at bounding box center [764, 374] width 663 height 20
click at [551, 366] on strong "[DATE] ( 95% confidence)" at bounding box center [516, 374] width 166 height 16
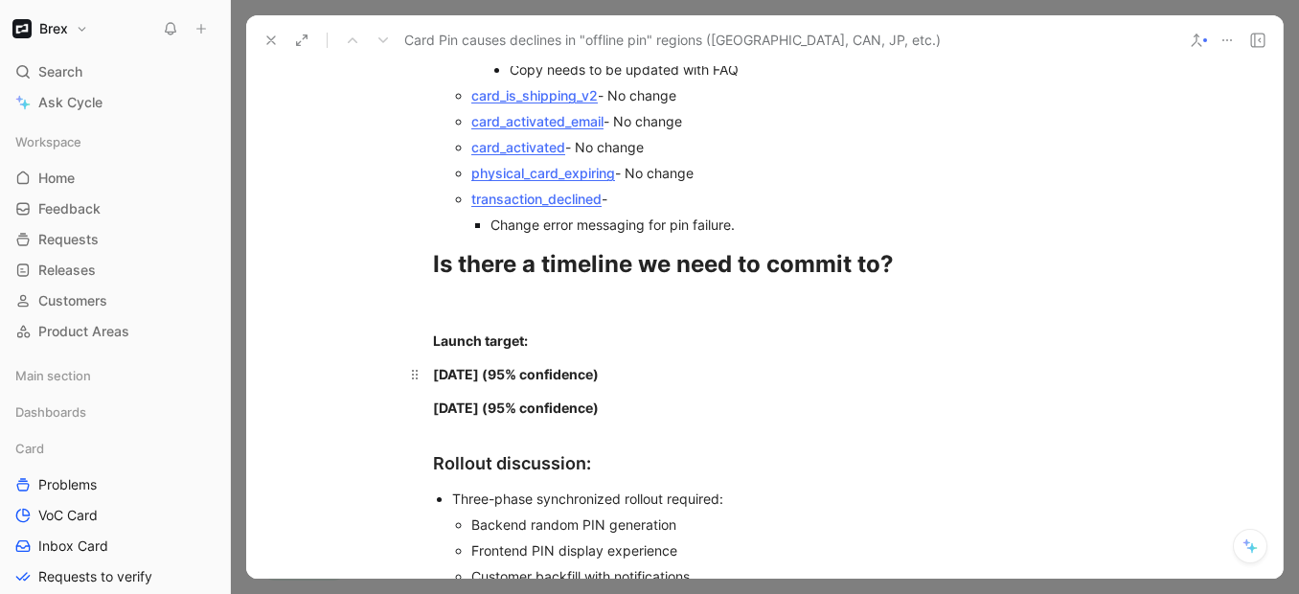
click at [551, 366] on strong "[DATE] ( 95% confidence)" at bounding box center [516, 374] width 166 height 16
click at [747, 364] on div "[DATE] ( 60% confidence)" at bounding box center [764, 374] width 663 height 20
click at [735, 392] on p "[DATE] (95% confidence)" at bounding box center [765, 408] width 736 height 32
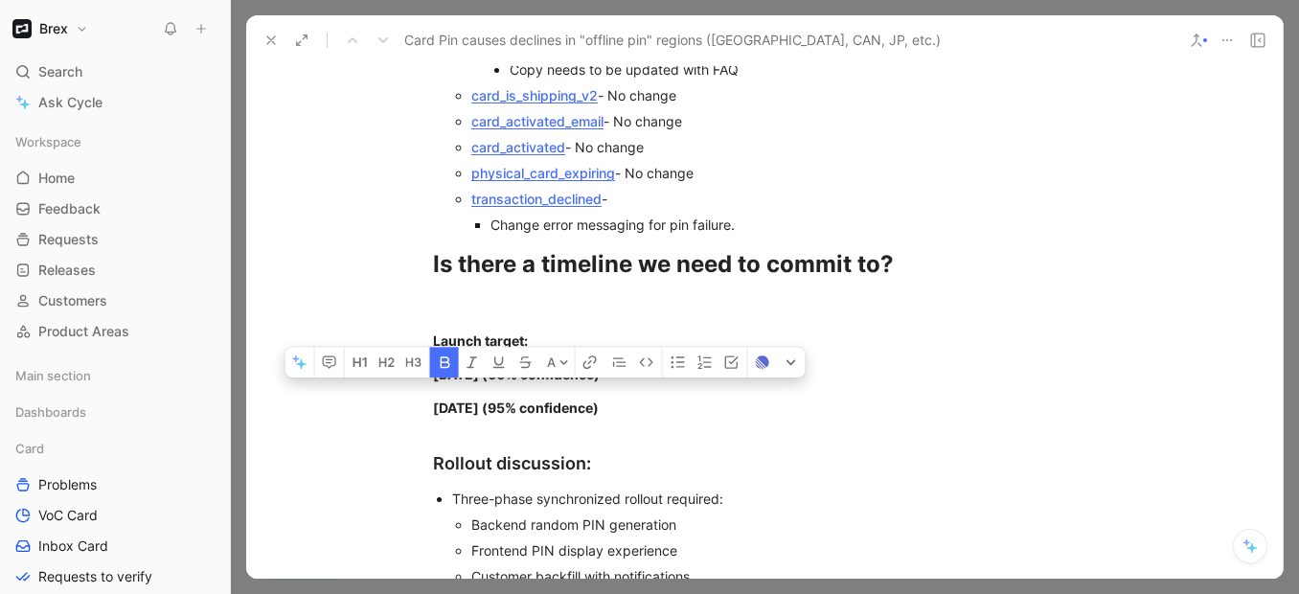
drag, startPoint x: 730, startPoint y: 380, endPoint x: 390, endPoint y: 328, distance: 344.1
drag, startPoint x: 510, startPoint y: 376, endPoint x: 503, endPoint y: 355, distance: 22.1
click at [510, 399] on strong "[DATE] (95% confidence)" at bounding box center [516, 407] width 166 height 16
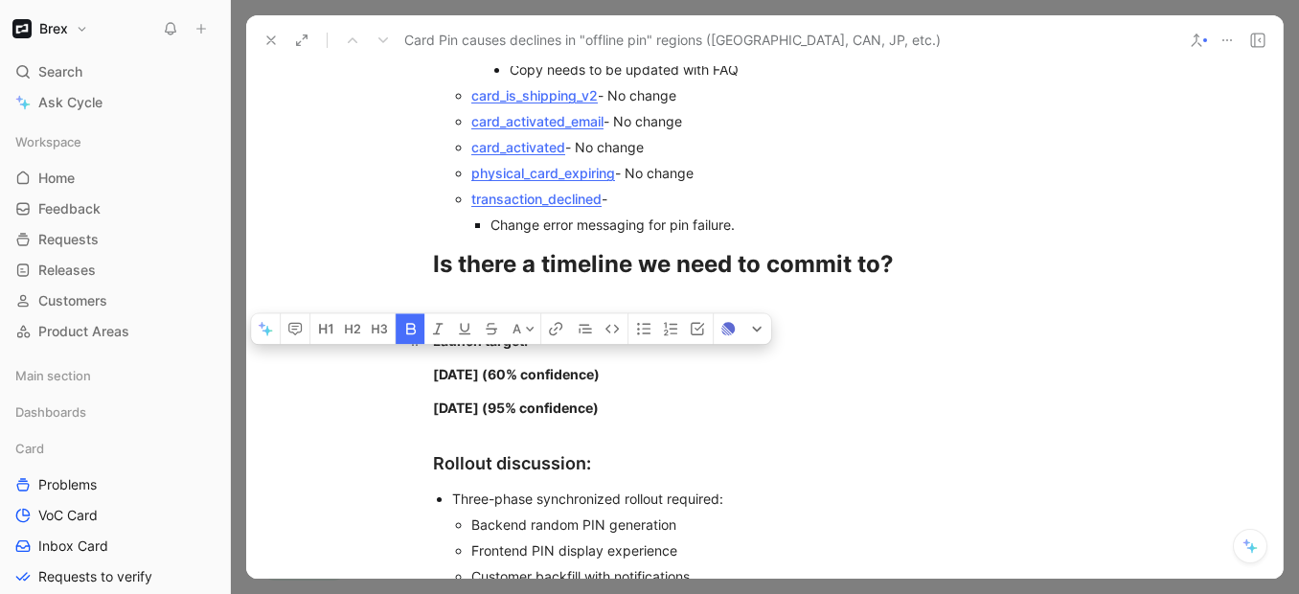
drag, startPoint x: 430, startPoint y: 302, endPoint x: 546, endPoint y: 305, distance: 115.9
click at [546, 330] on div "Launch target:" at bounding box center [764, 340] width 663 height 20
click at [706, 392] on p "[DATE] (95% confidence)" at bounding box center [765, 408] width 736 height 32
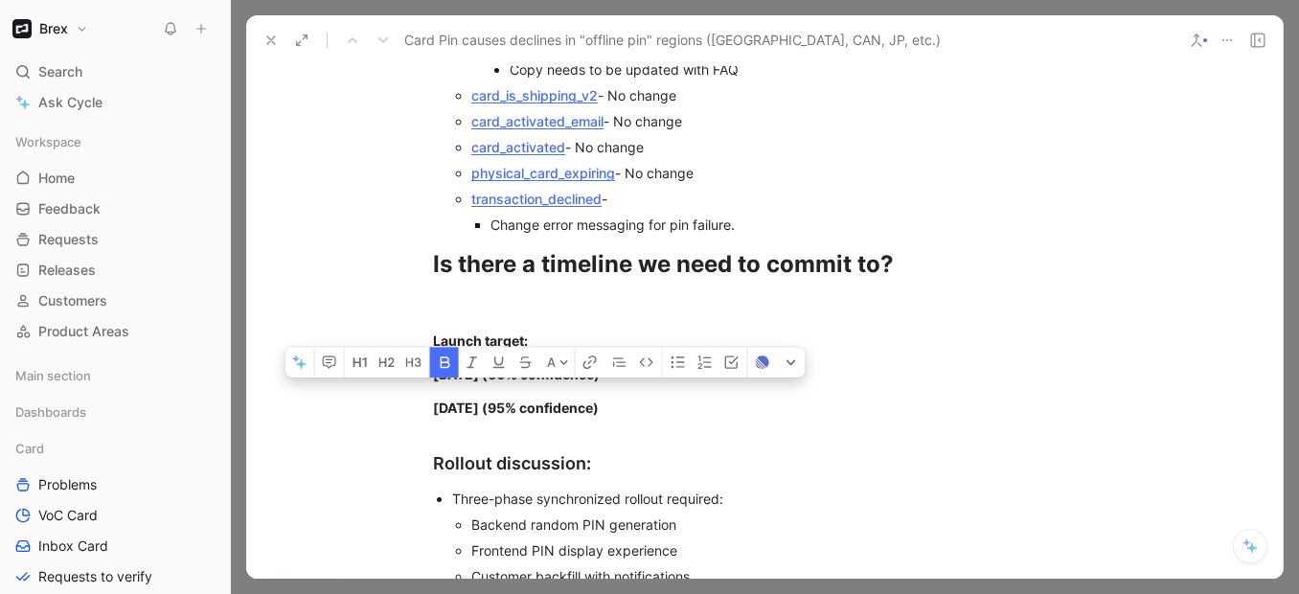
drag, startPoint x: 679, startPoint y: 369, endPoint x: 389, endPoint y: 338, distance: 291.9
click at [700, 356] on icon "button" at bounding box center [704, 362] width 13 height 13
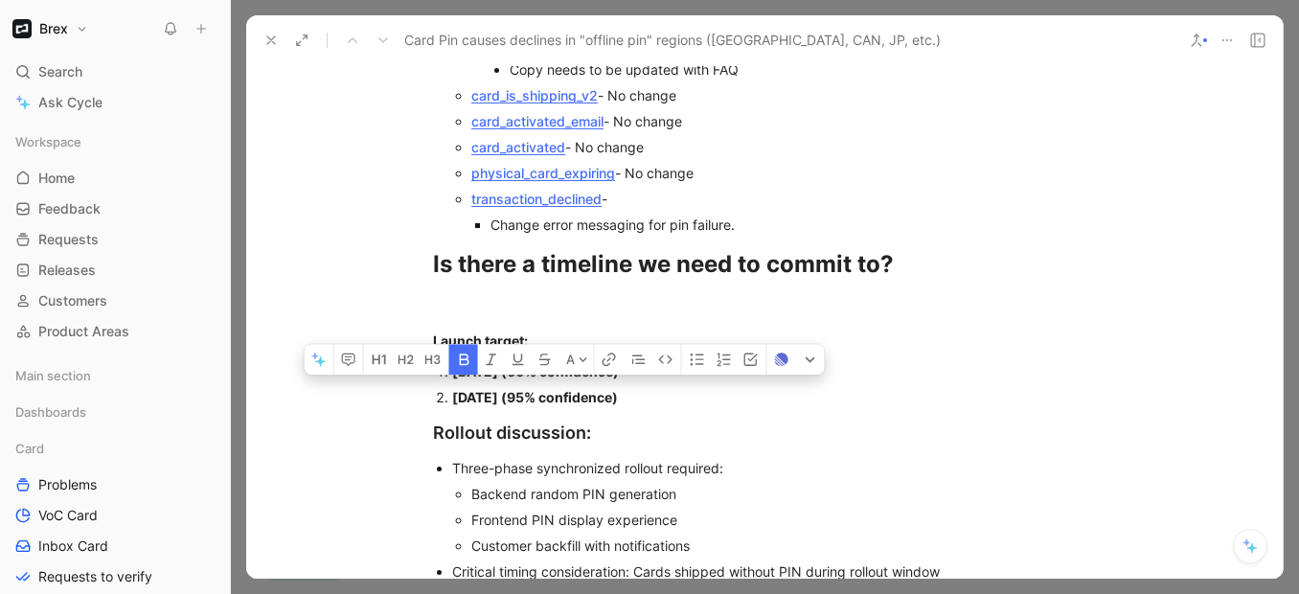
click at [685, 384] on p "[DATE] (95% confidence)" at bounding box center [774, 397] width 644 height 26
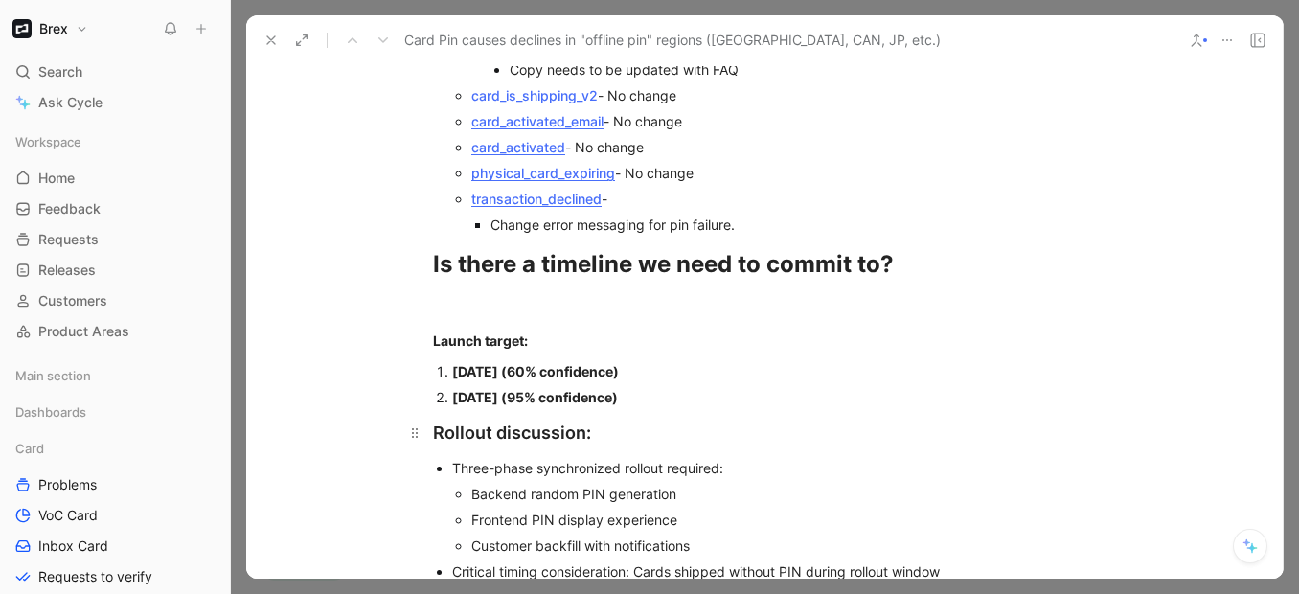
click at [453, 420] on div "Rollout discussion:" at bounding box center [764, 433] width 663 height 26
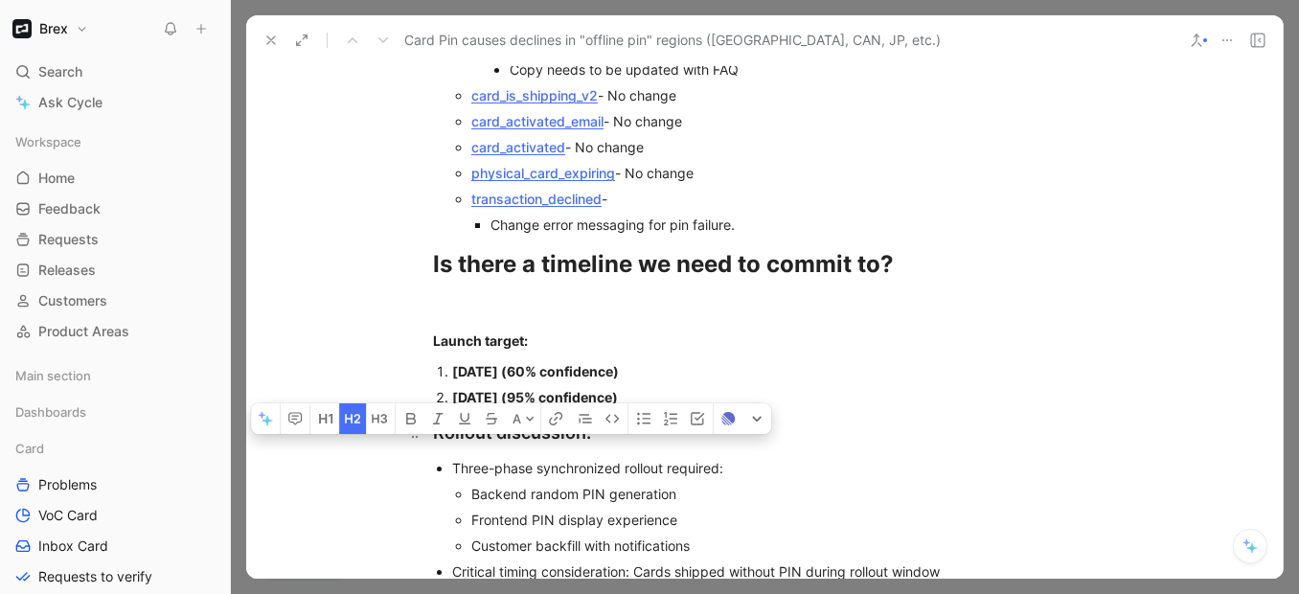
click at [453, 420] on div "Rollout discussion:" at bounding box center [764, 433] width 663 height 26
click at [703, 458] on div "Three-phase synchronized rollout required:" at bounding box center [774, 468] width 644 height 20
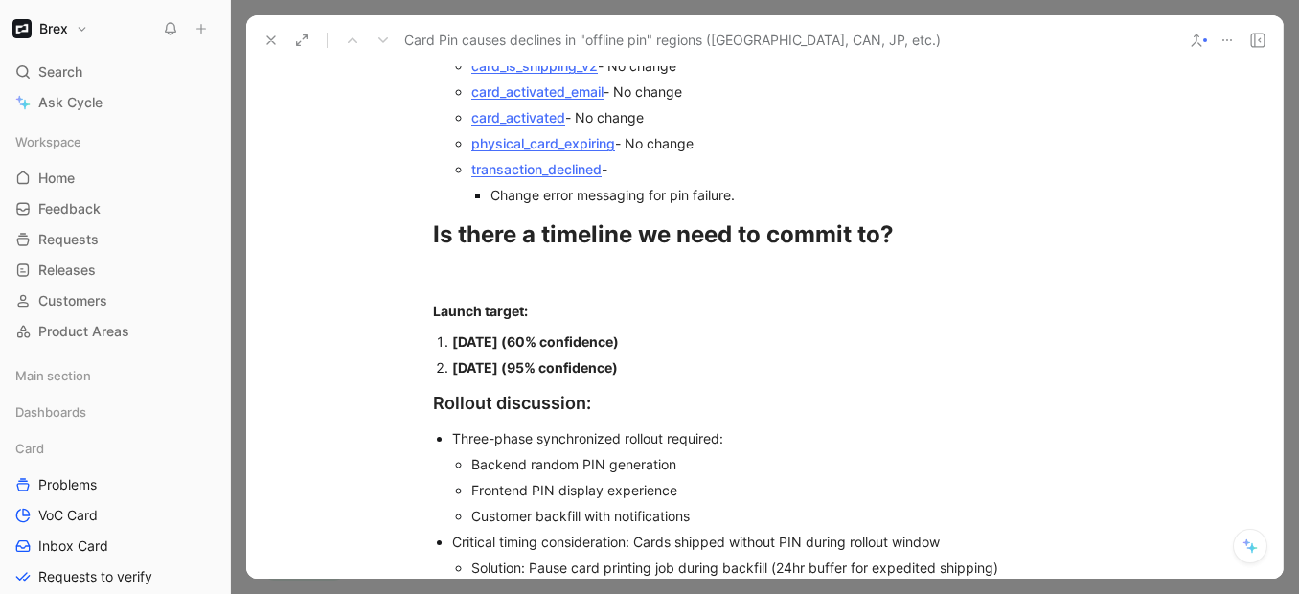
scroll to position [7015, 0]
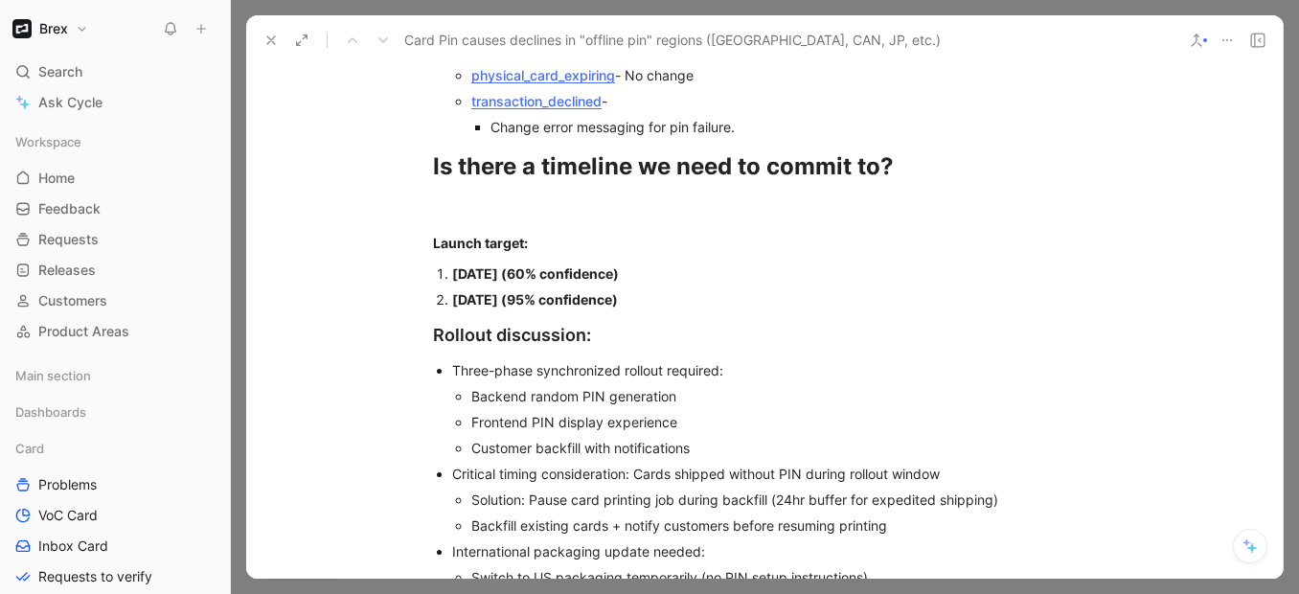
click at [712, 409] on p "Frontend PIN display experience" at bounding box center [783, 422] width 625 height 26
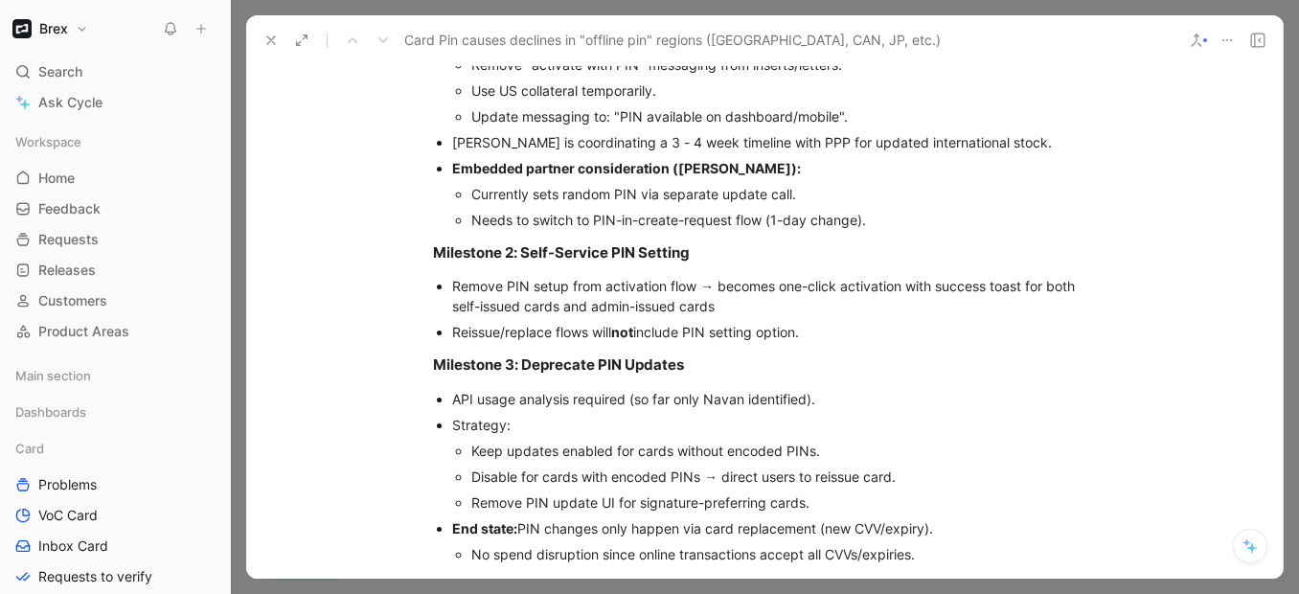
scroll to position [2273, 0]
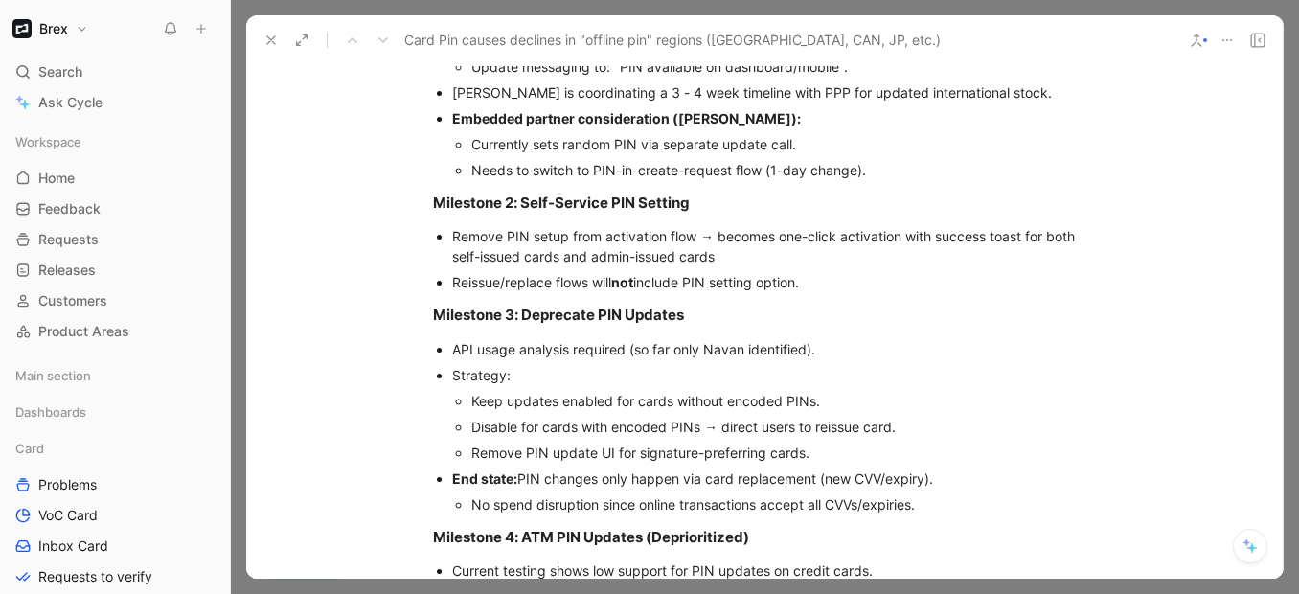
click at [595, 272] on div "Reissue/replace flows will not include PIN setting option." at bounding box center [774, 282] width 644 height 20
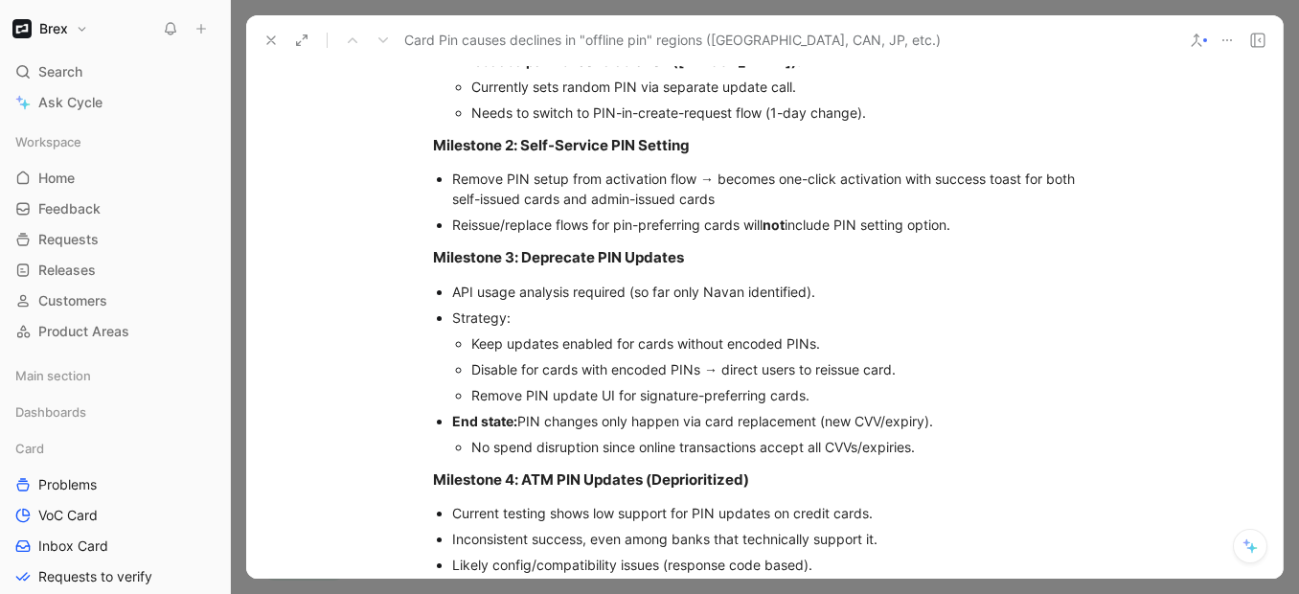
scroll to position [2365, 0]
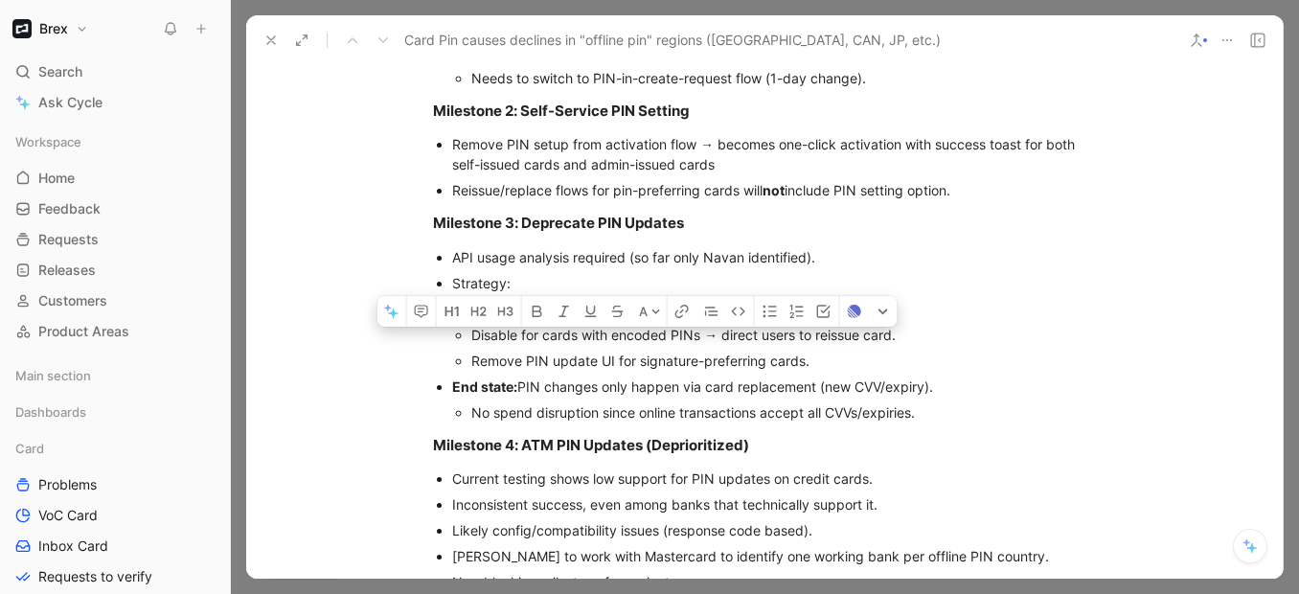
drag, startPoint x: 473, startPoint y: 285, endPoint x: 803, endPoint y: 284, distance: 329.5
click at [803, 299] on div "Keep updates enabled for cards without encoded PINs." at bounding box center [783, 309] width 625 height 20
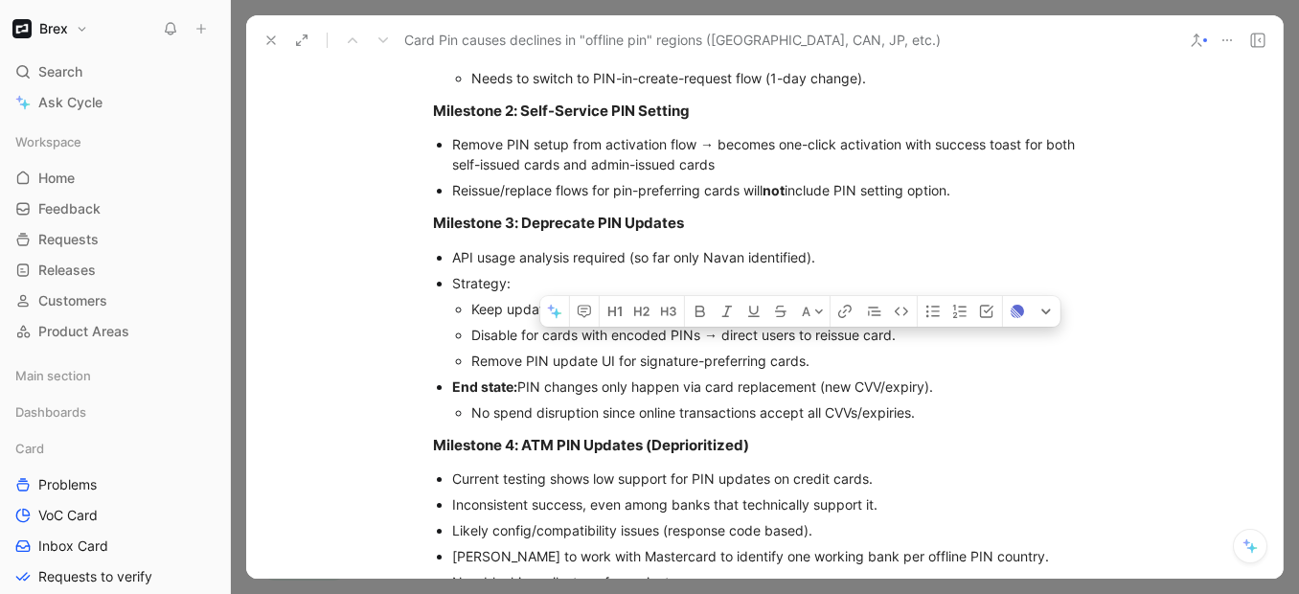
click at [803, 299] on div "Keep updates enabled for cards without encoded PINs." at bounding box center [783, 309] width 625 height 20
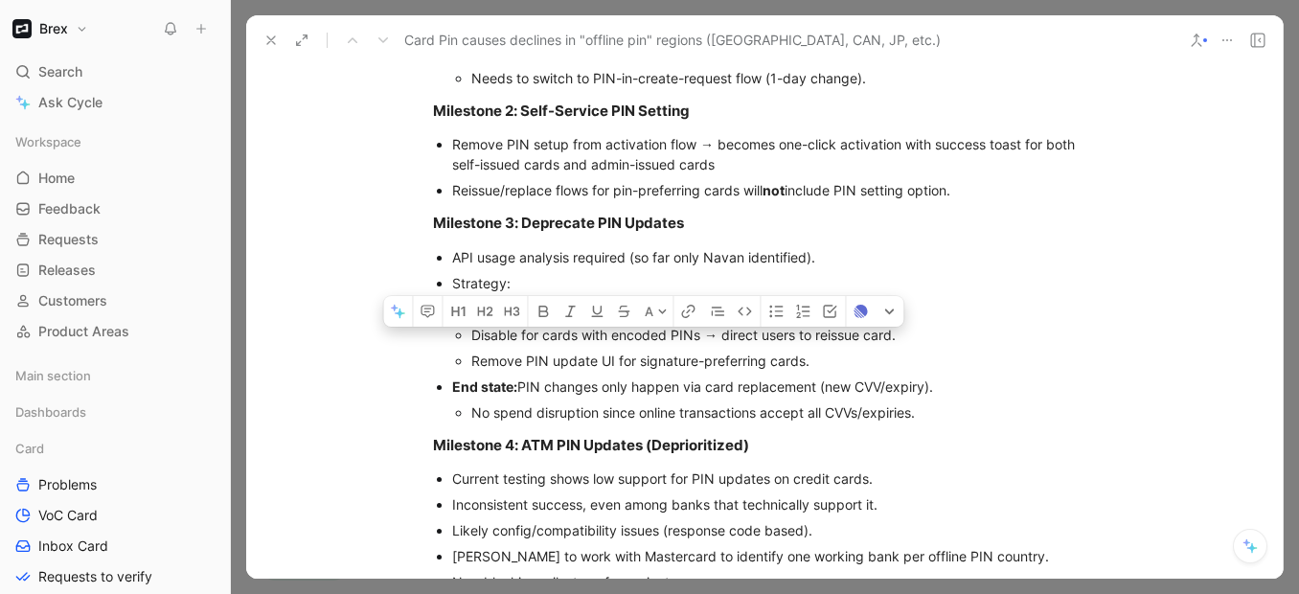
click at [803, 299] on div "Keep updates enabled for cards without encoded PINs." at bounding box center [783, 309] width 625 height 20
click at [720, 322] on p "Disable for cards with encoded PINs → direct users to reissue card." at bounding box center [783, 335] width 625 height 26
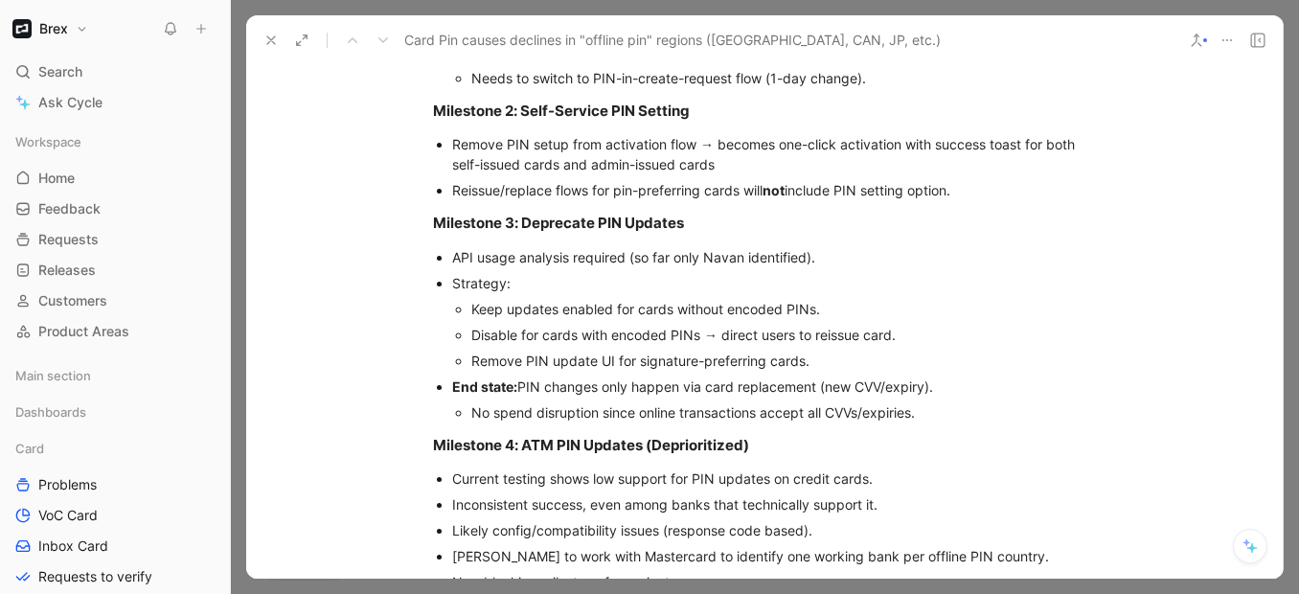
click at [724, 325] on div "Disable for cards with encoded PINs → direct users to reissue card." at bounding box center [783, 335] width 625 height 20
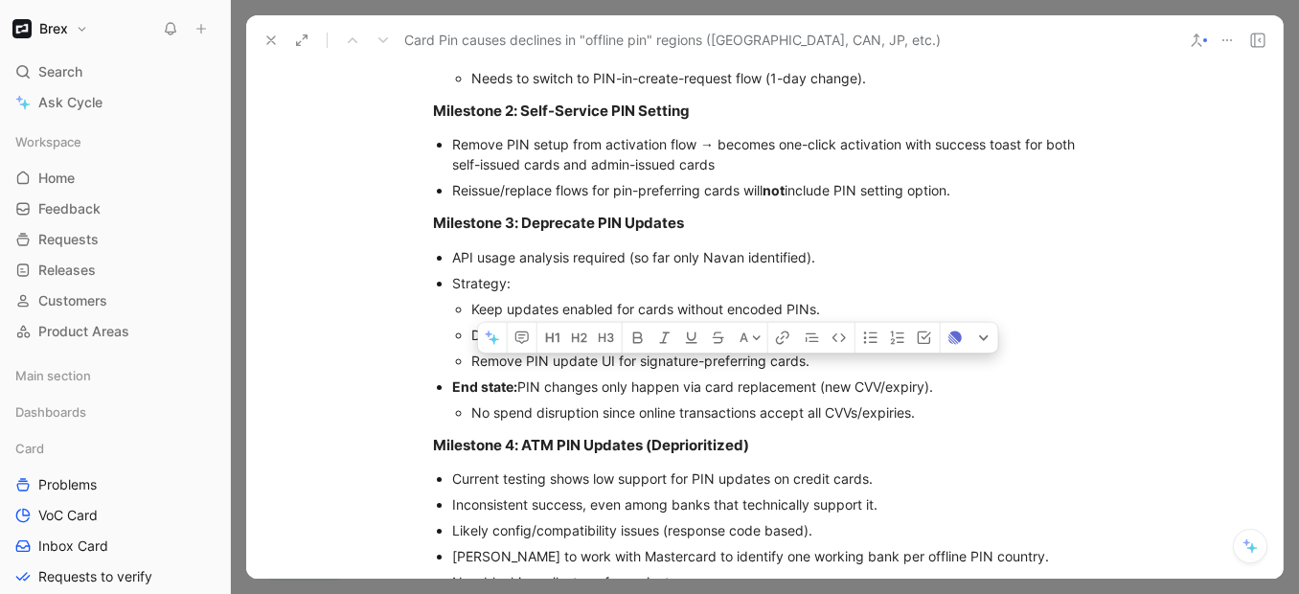
click at [724, 325] on div "Disable for cards with encoded PINs → direct users to reissue card." at bounding box center [783, 335] width 625 height 20
click at [605, 351] on div "Remove PIN update UI for signature-preferring cards." at bounding box center [783, 361] width 625 height 20
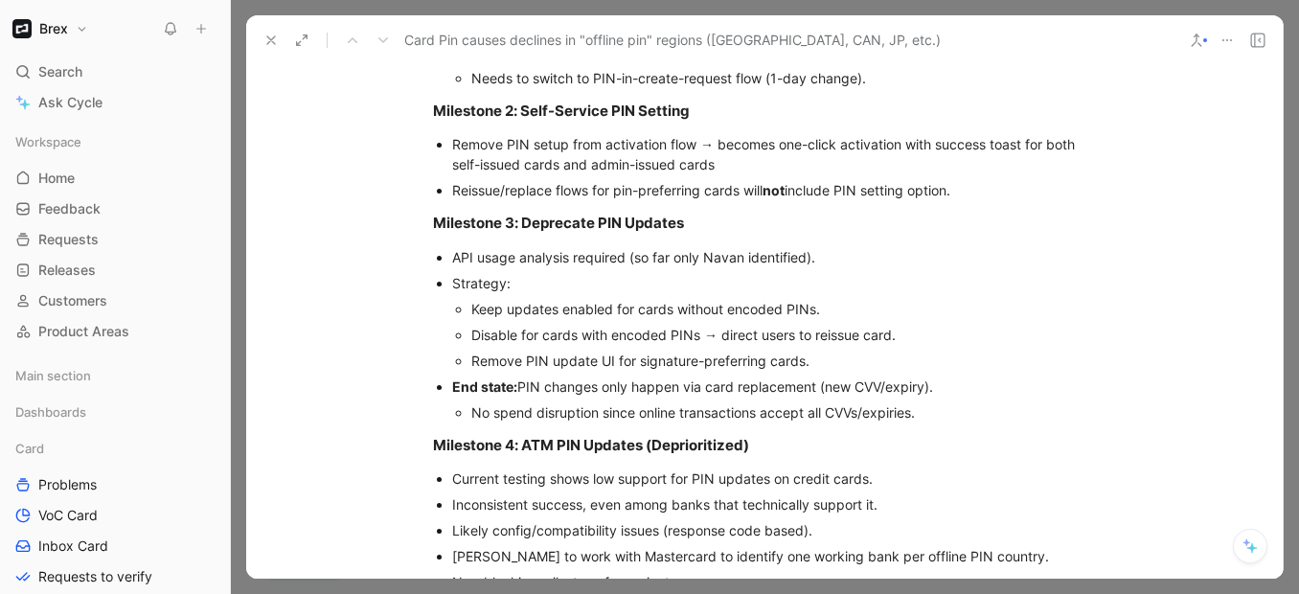
click at [605, 351] on div "Remove PIN update UI for signature-preferring cards." at bounding box center [783, 361] width 625 height 20
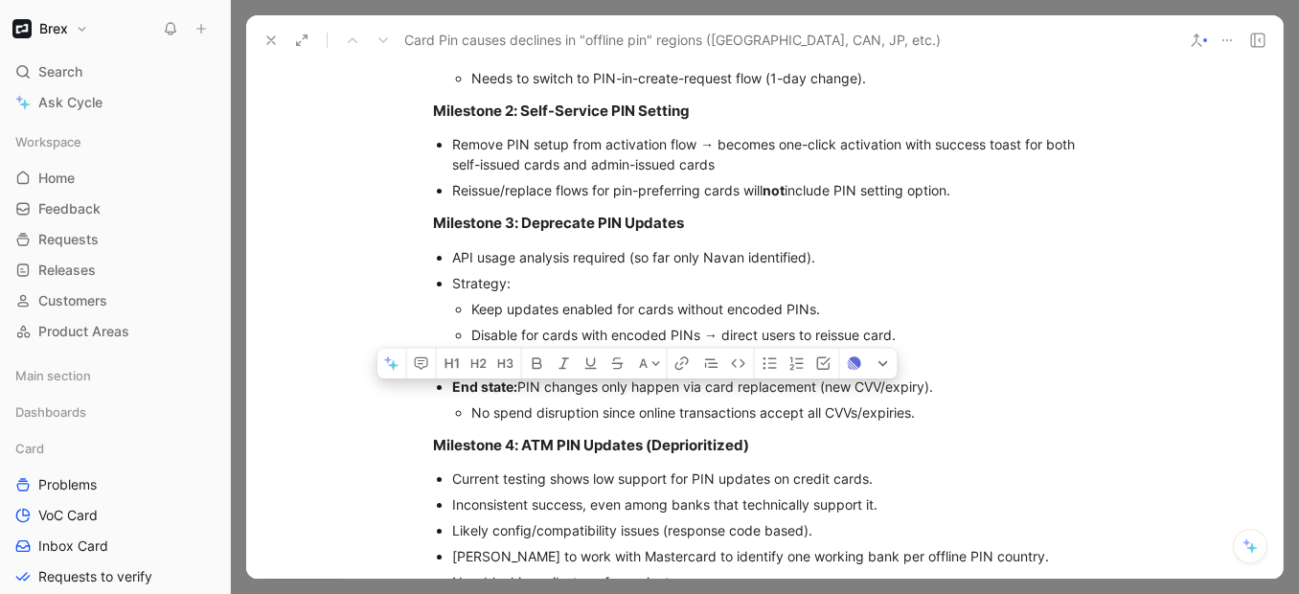
click at [605, 351] on div "Remove PIN update UI for signature-preferring cards." at bounding box center [783, 361] width 625 height 20
click at [651, 376] on div "End state: PIN changes only happen via card replacement (new CVV/expiry)." at bounding box center [774, 386] width 644 height 20
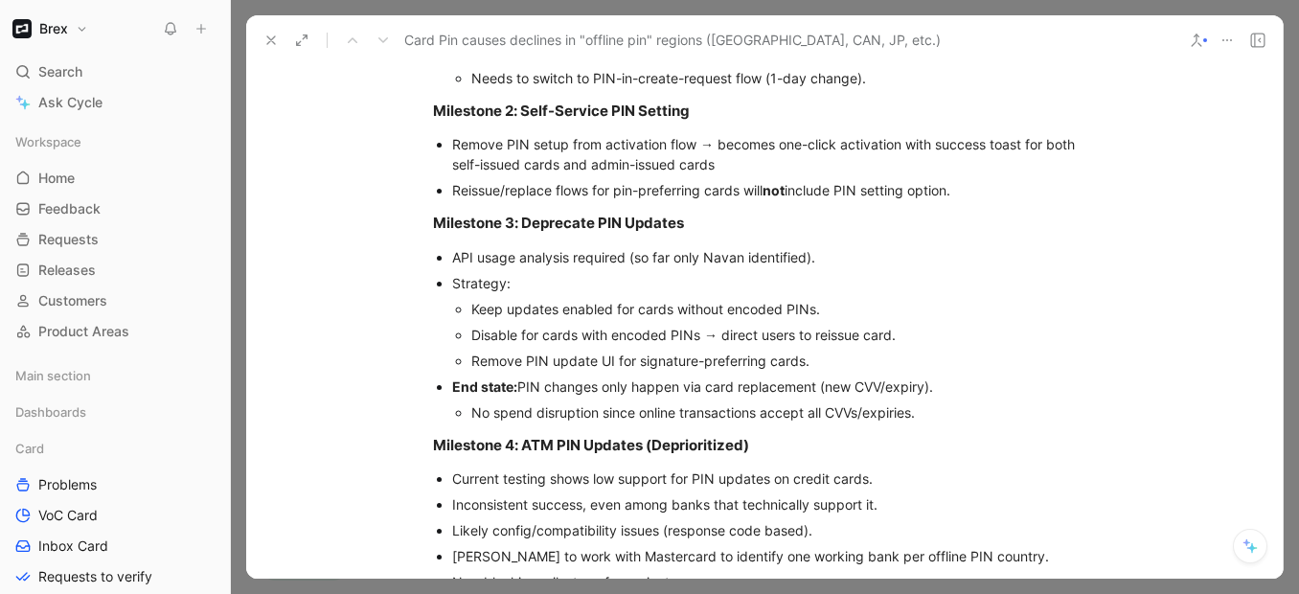
click at [651, 376] on div "End state: PIN changes only happen via card replacement (new CVV/expiry)." at bounding box center [774, 386] width 644 height 20
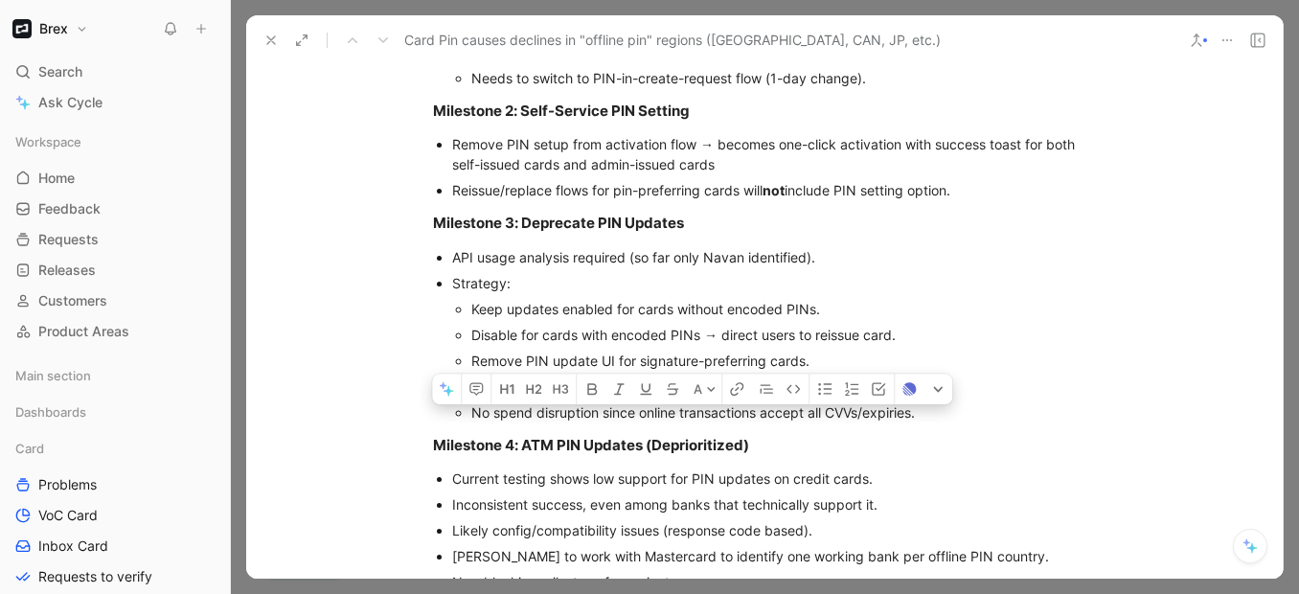
click at [651, 376] on div "End state: PIN changes only happen via card replacement (new CVV/expiry)." at bounding box center [774, 386] width 644 height 20
click at [635, 402] on div "No spend disruption since online transactions accept all CVVs/expiries." at bounding box center [783, 412] width 625 height 20
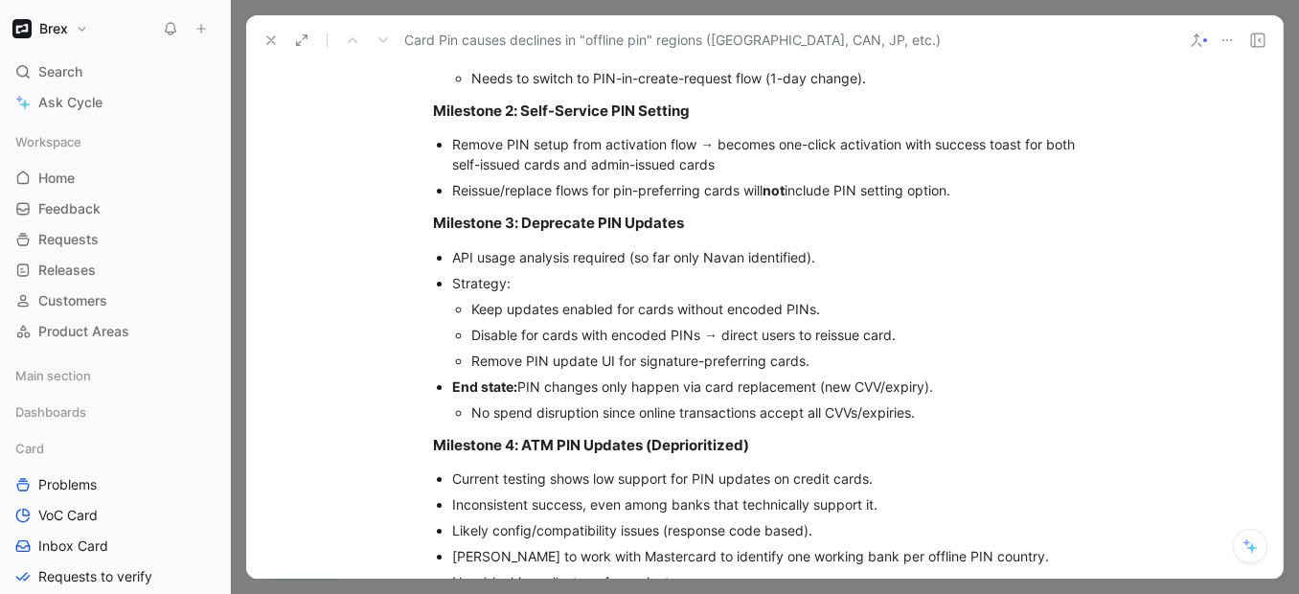
click at [635, 402] on div "No spend disruption since online transactions accept all CVVs/expiries." at bounding box center [783, 412] width 625 height 20
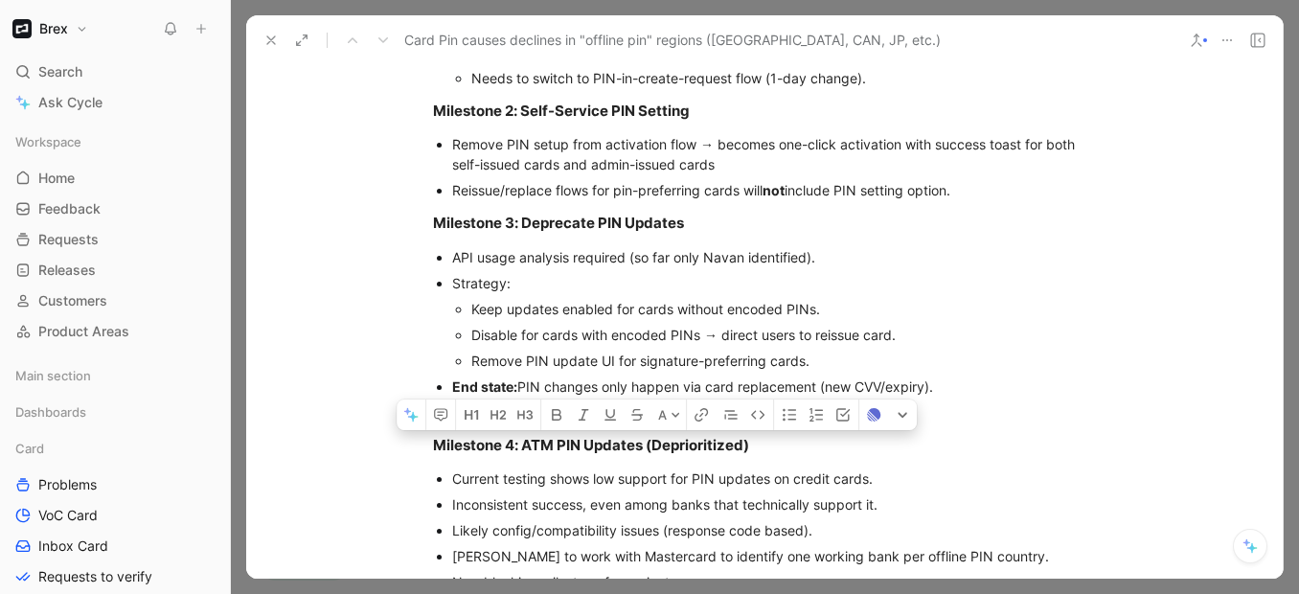
click at [635, 402] on div "No spend disruption since online transactions accept all CVVs/expiries." at bounding box center [783, 412] width 625 height 20
click at [824, 402] on div "No spend disruption since online transactions accept all CVVs/expiries." at bounding box center [783, 412] width 625 height 20
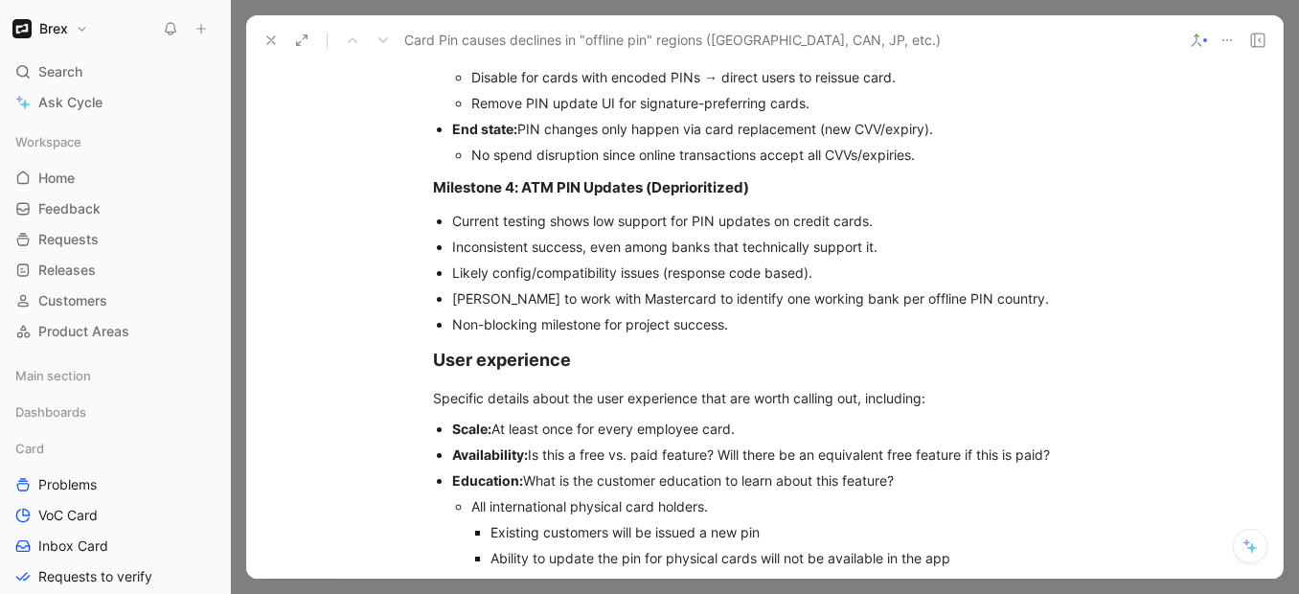
scroll to position [2629, 0]
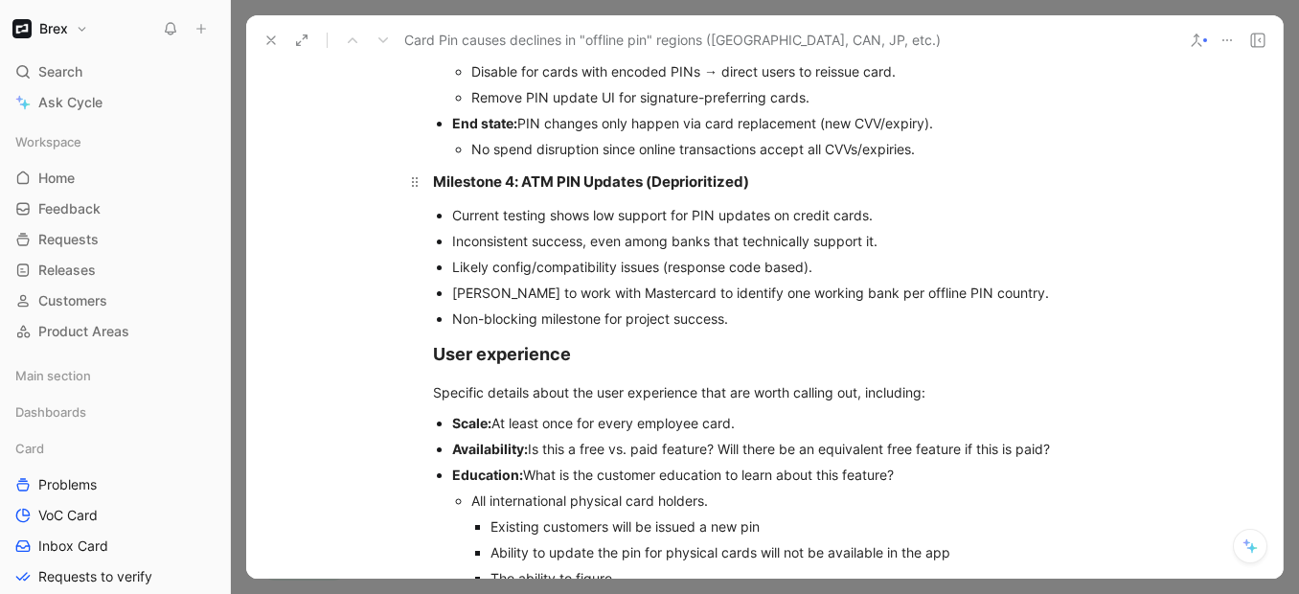
drag, startPoint x: 644, startPoint y: 158, endPoint x: 775, endPoint y: 154, distance: 131.3
click at [775, 171] on div "Milestone 4: ATM PIN Updates (Deprioritized)" at bounding box center [764, 182] width 663 height 22
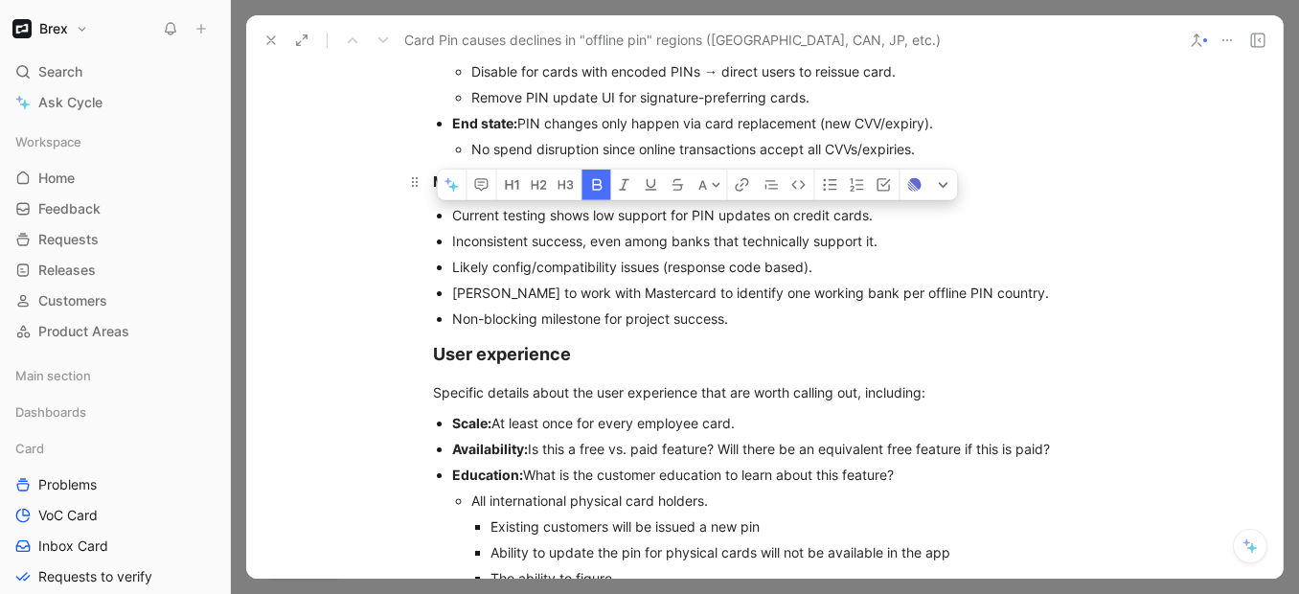
drag, startPoint x: 750, startPoint y: 159, endPoint x: 647, endPoint y: 164, distance: 103.6
click at [647, 171] on div "Milestone 4: ATM PIN Updates (Deprioritized)" at bounding box center [764, 182] width 663 height 22
click at [711, 180] on icon at bounding box center [716, 185] width 10 height 10
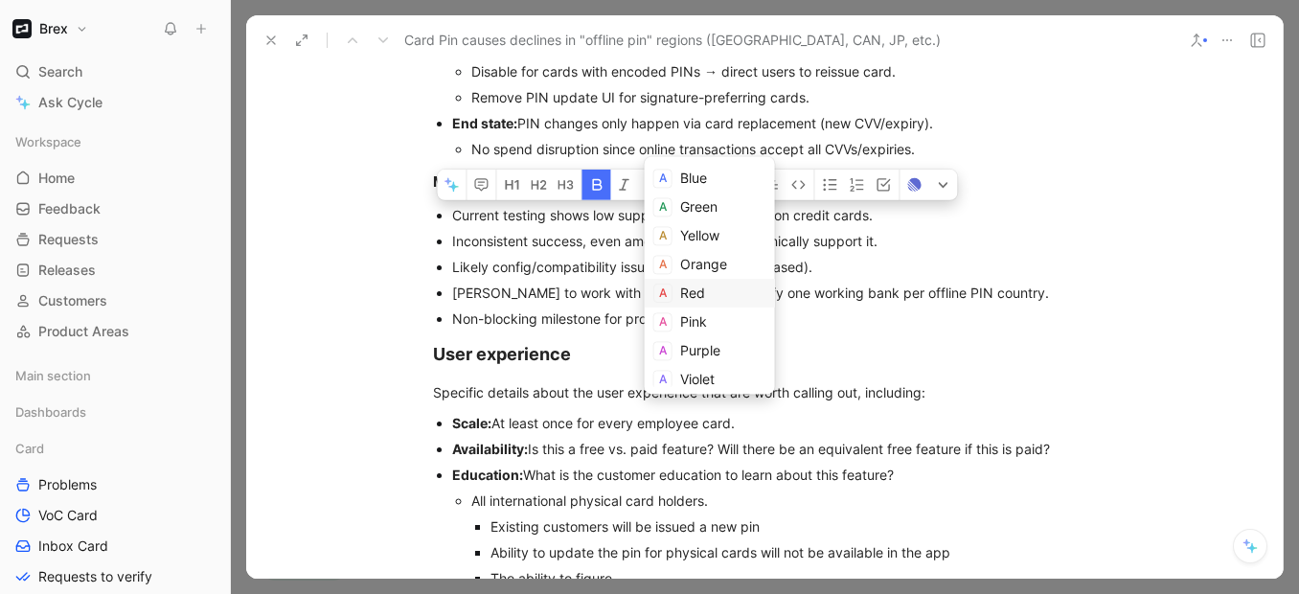
click at [704, 291] on div "Red" at bounding box center [723, 293] width 86 height 23
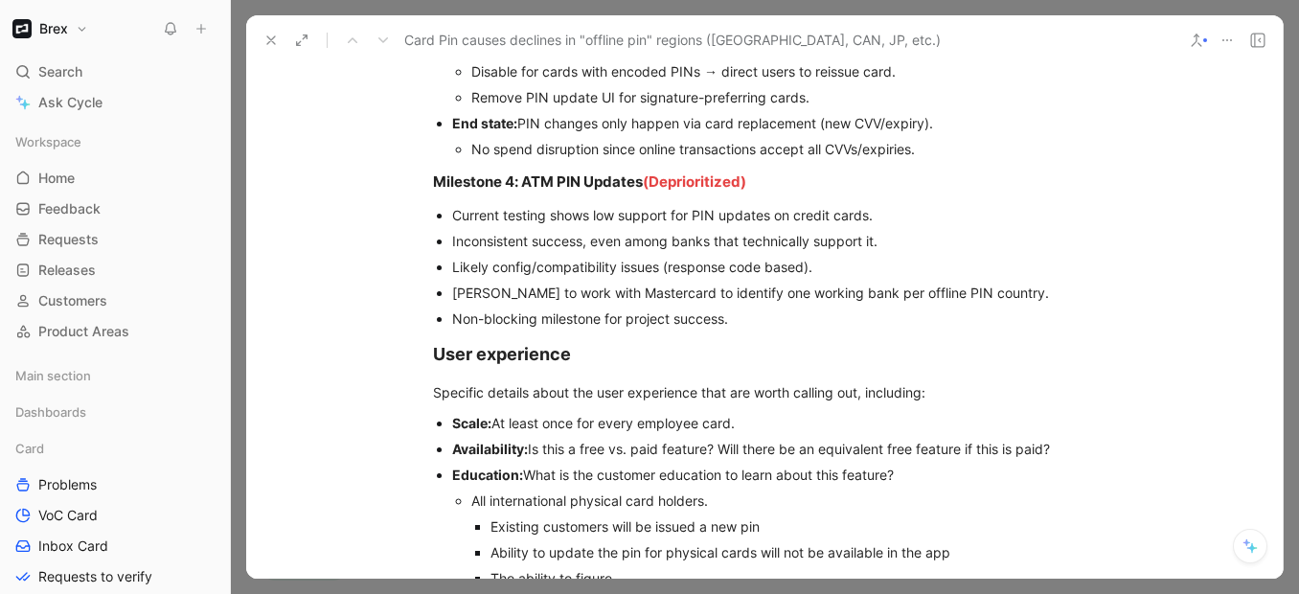
click at [767, 254] on p "Likely config/compatibility issues (response code based)." at bounding box center [774, 267] width 644 height 26
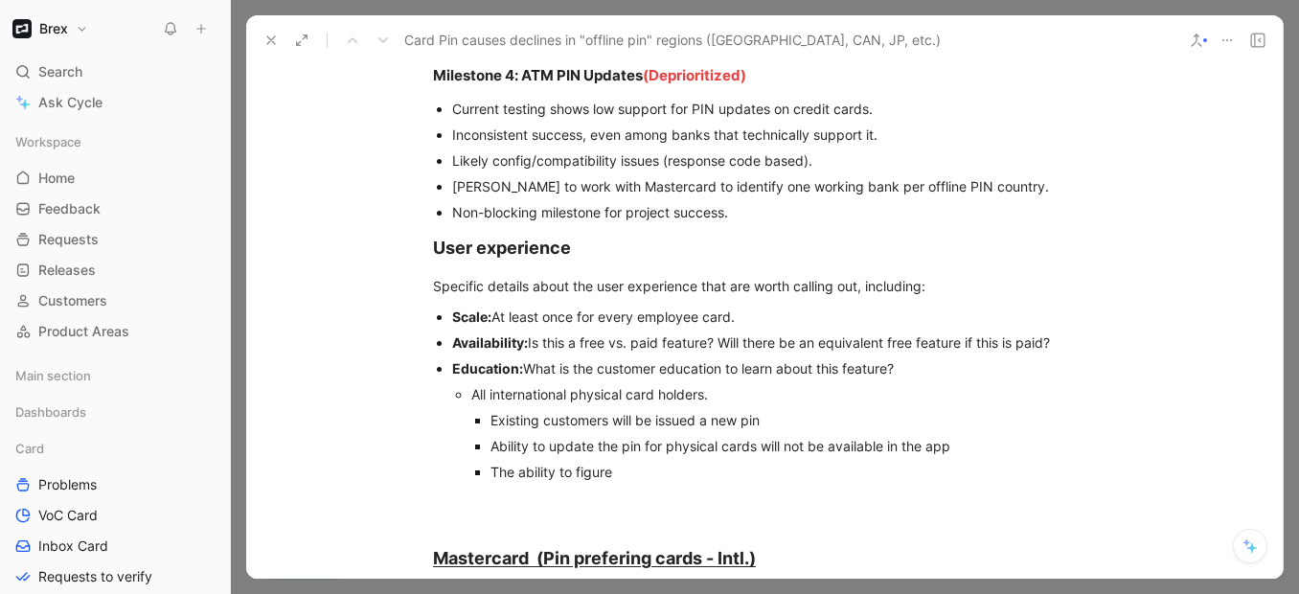
scroll to position [2788, 0]
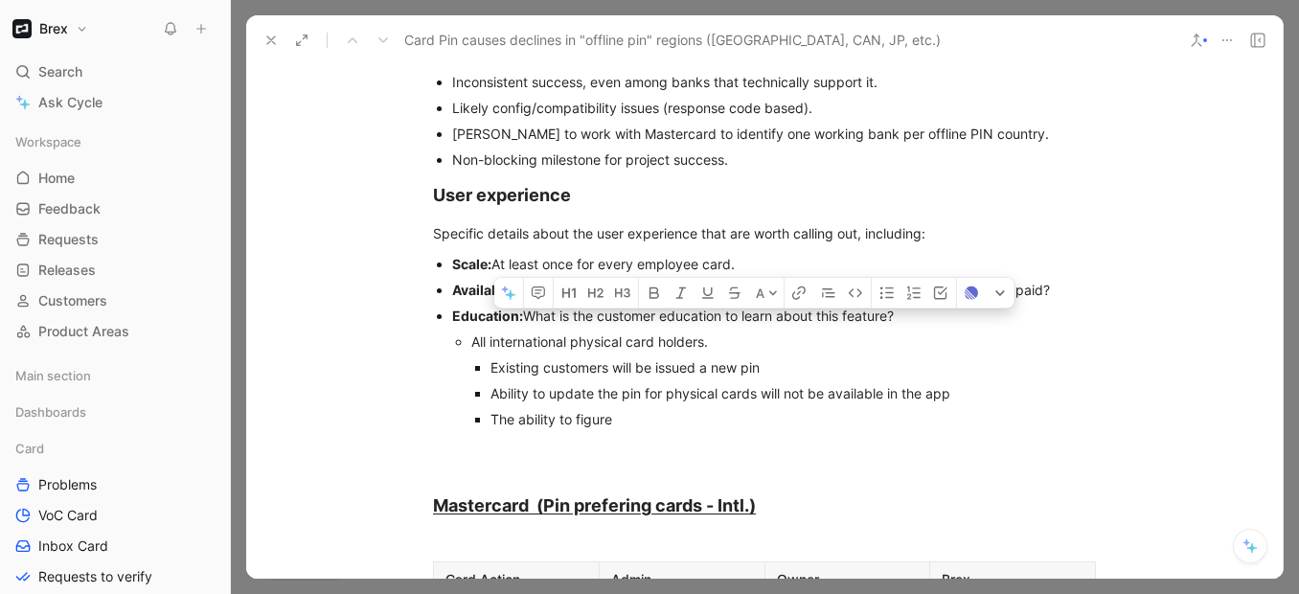
drag, startPoint x: 1060, startPoint y: 264, endPoint x: 411, endPoint y: 265, distance: 649.5
click at [411, 265] on ul "Scale: At least once for every employee card. Availability: Is this a free vs. …" at bounding box center [765, 341] width 736 height 181
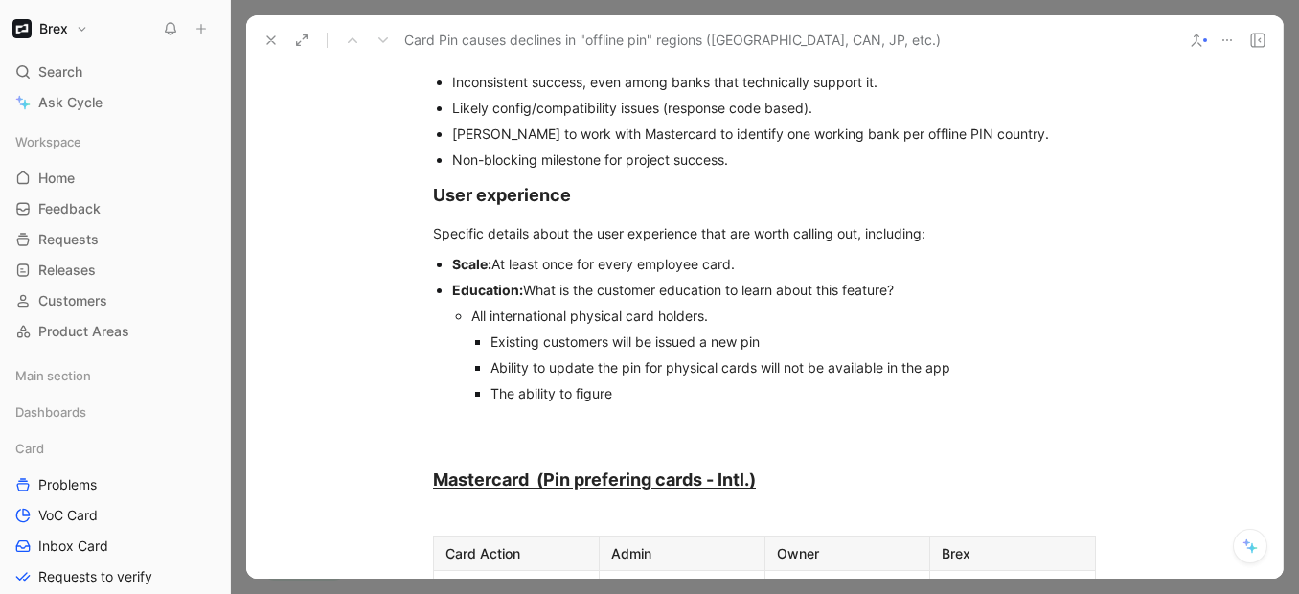
click at [507, 331] on div "Existing customers will be issued a new pin" at bounding box center [792, 341] width 605 height 20
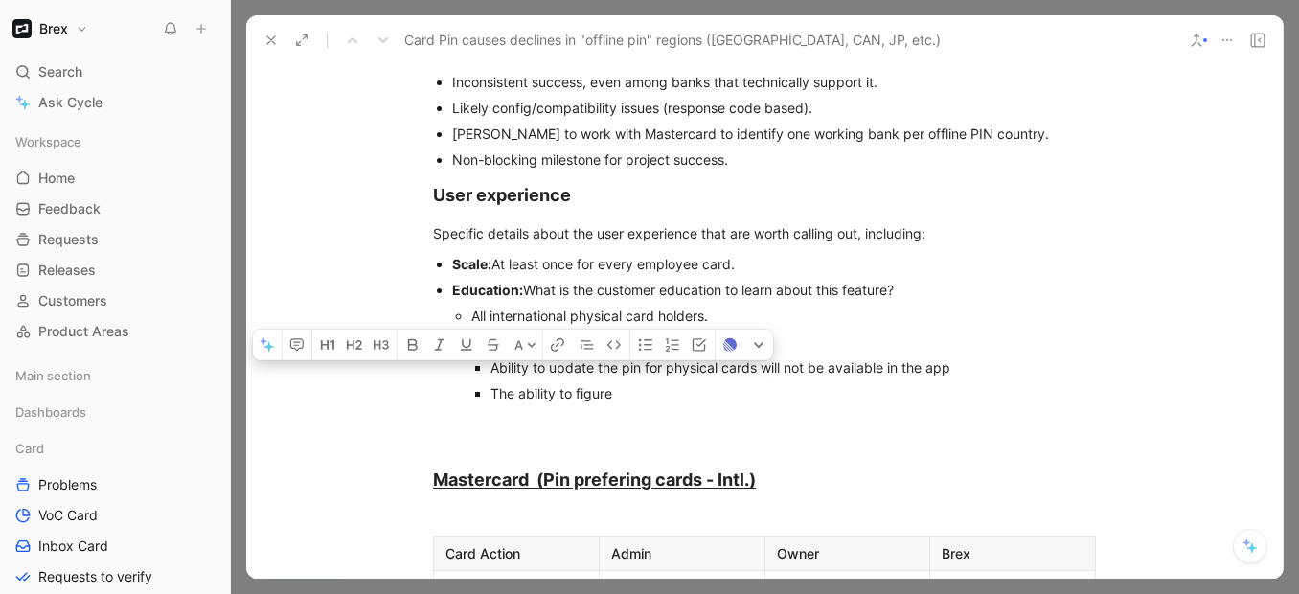
click at [507, 331] on div "Existing customers will be issued a new pin" at bounding box center [792, 341] width 605 height 20
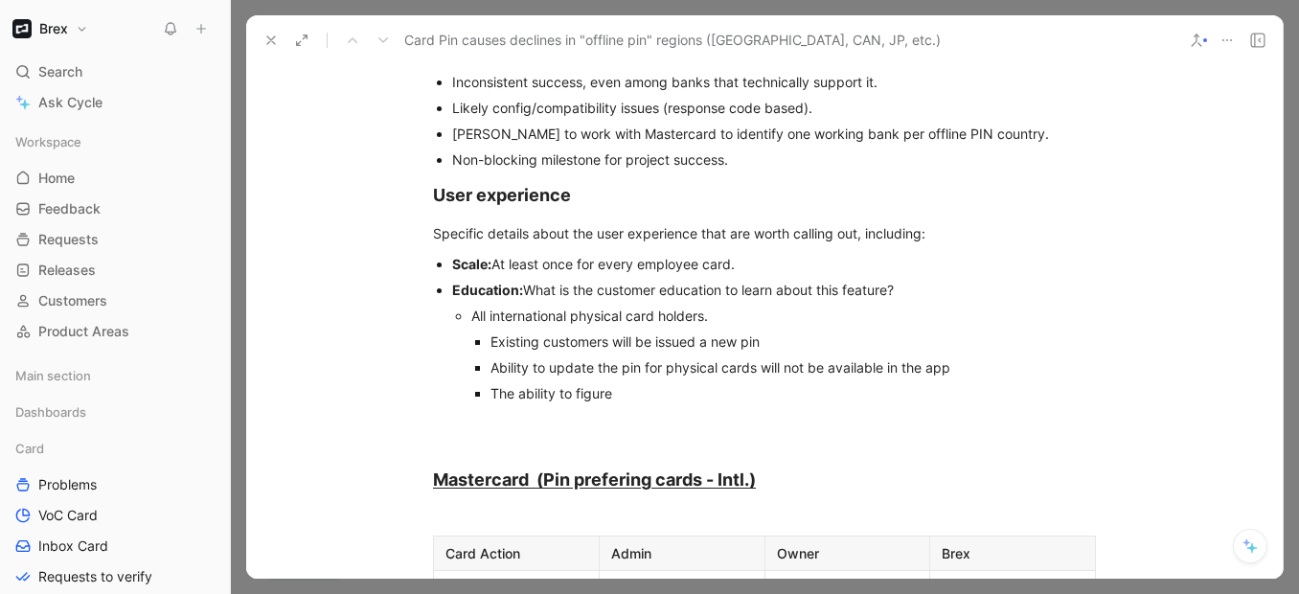
click at [517, 357] on div "Ability to update the pin for physical cards will not be available in the app" at bounding box center [792, 367] width 605 height 20
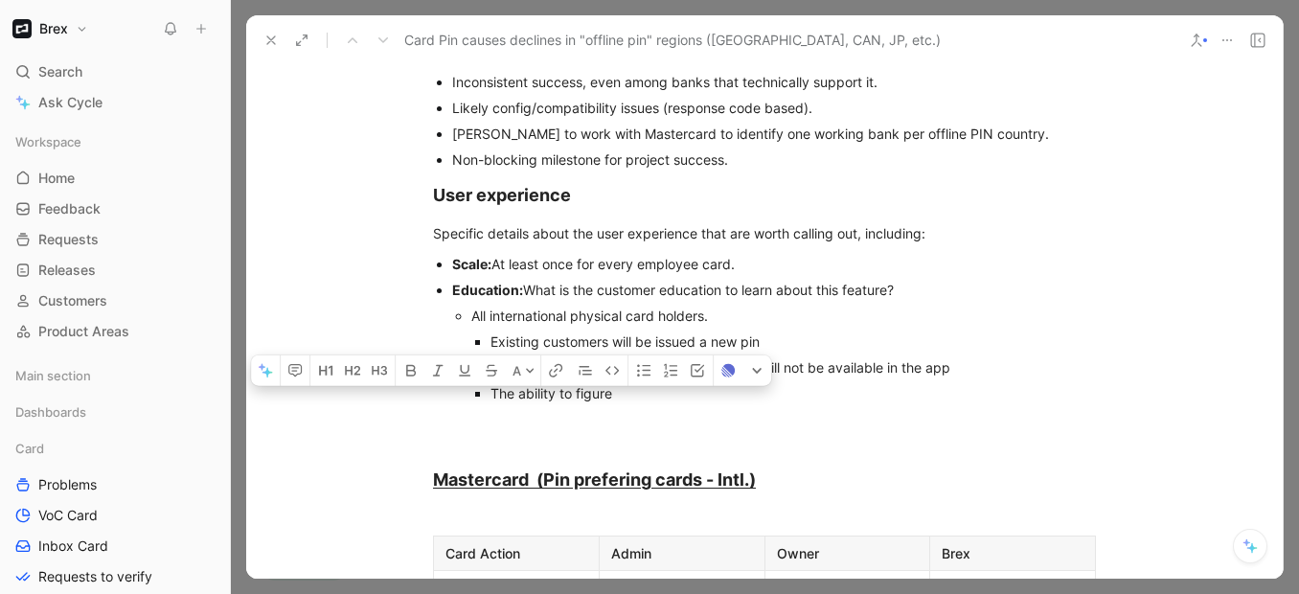
click at [517, 357] on div "Ability to update the pin for physical cards will not be available in the app" at bounding box center [792, 367] width 605 height 20
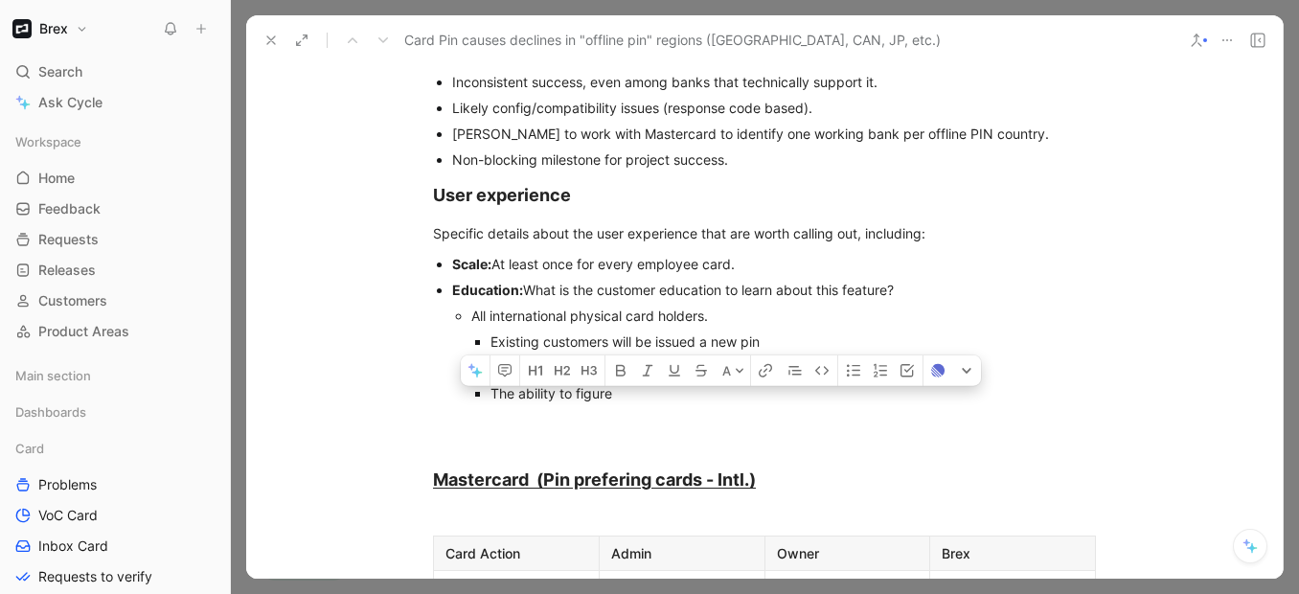
click at [523, 357] on div "Ability to update the pin for physical cards will not be available in the app" at bounding box center [792, 367] width 605 height 20
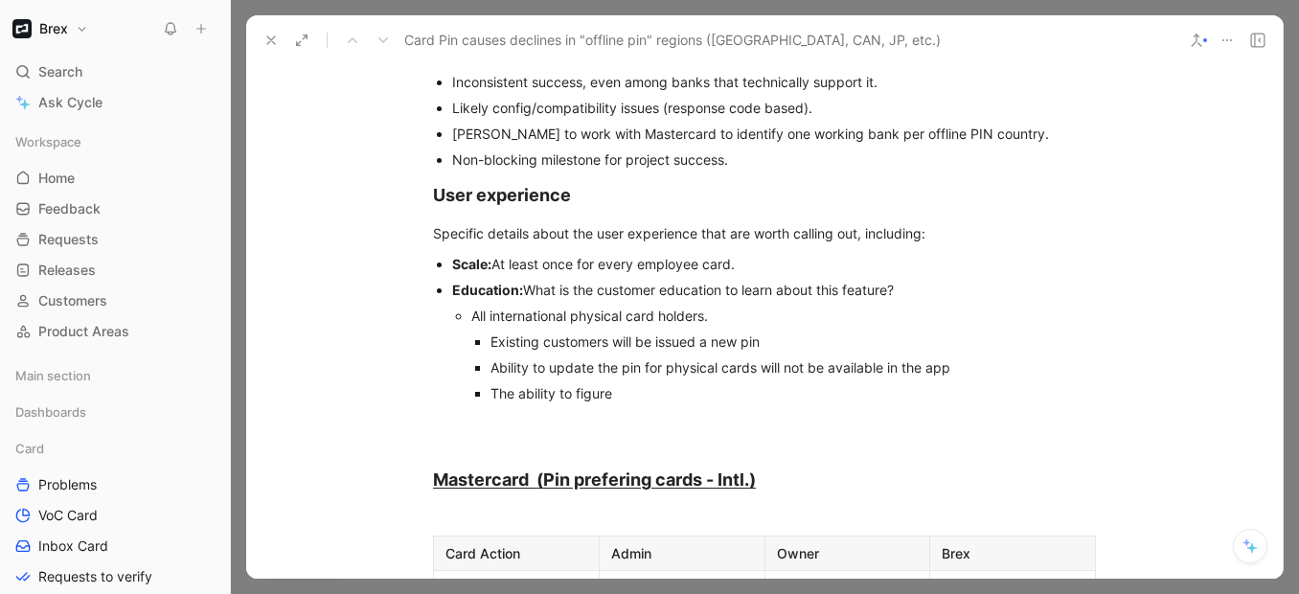
click at [971, 357] on div "Ability to update the pin for physical cards will not be available in the app" at bounding box center [792, 367] width 605 height 20
click at [618, 383] on div "The ability to figure" at bounding box center [792, 393] width 605 height 20
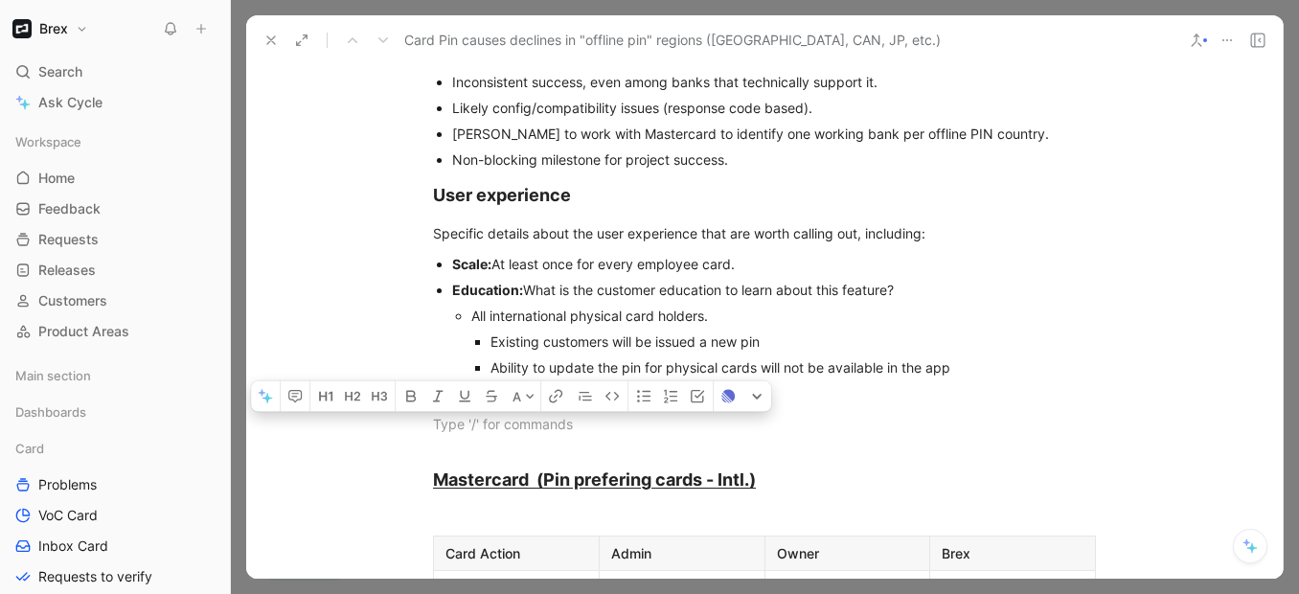
drag, startPoint x: 619, startPoint y: 365, endPoint x: 477, endPoint y: 366, distance: 141.8
click at [490, 380] on li "The ability to figure" at bounding box center [792, 393] width 605 height 26
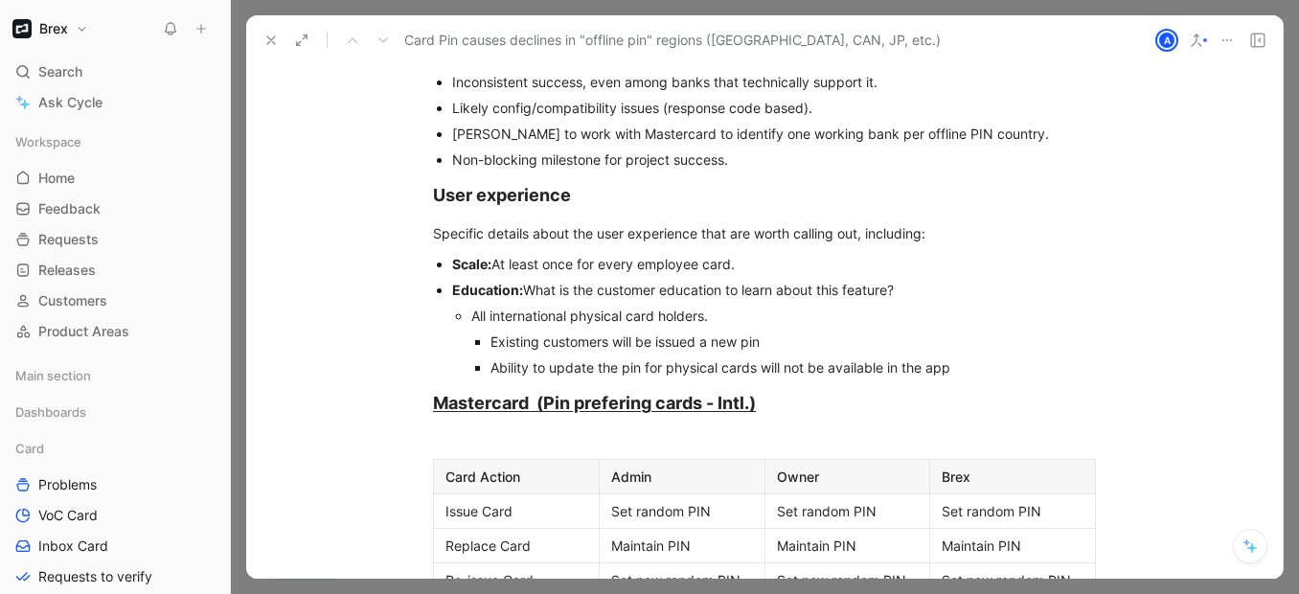
click at [568, 306] on div "All international physical card holders." at bounding box center [783, 316] width 625 height 20
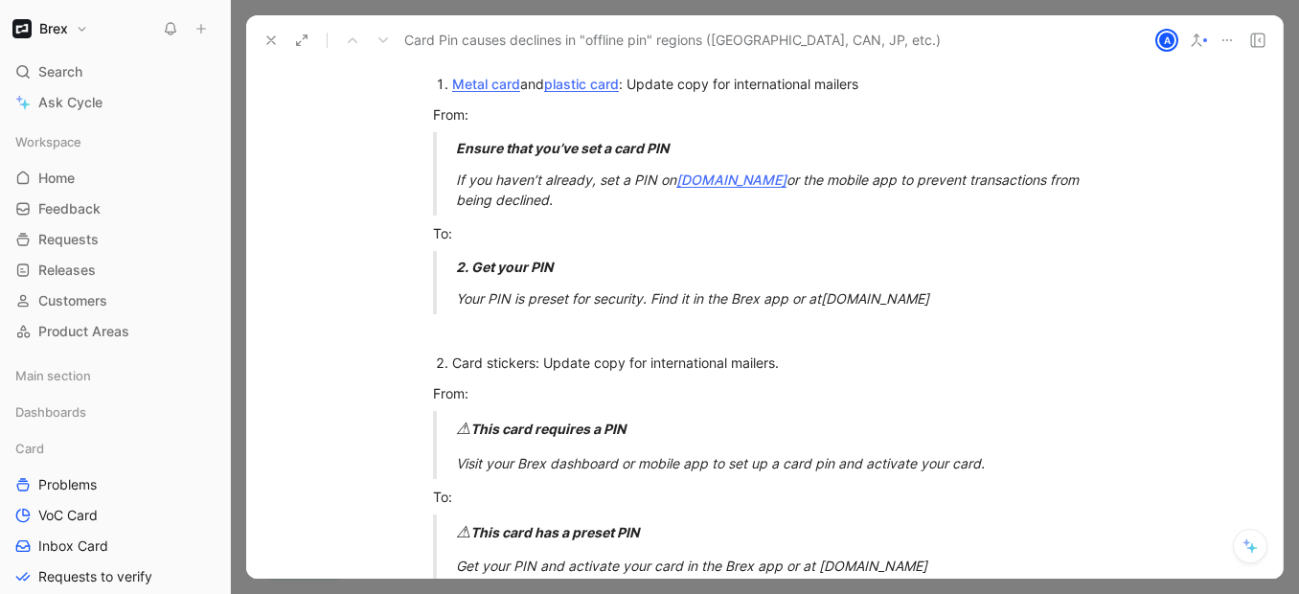
scroll to position [4991, 0]
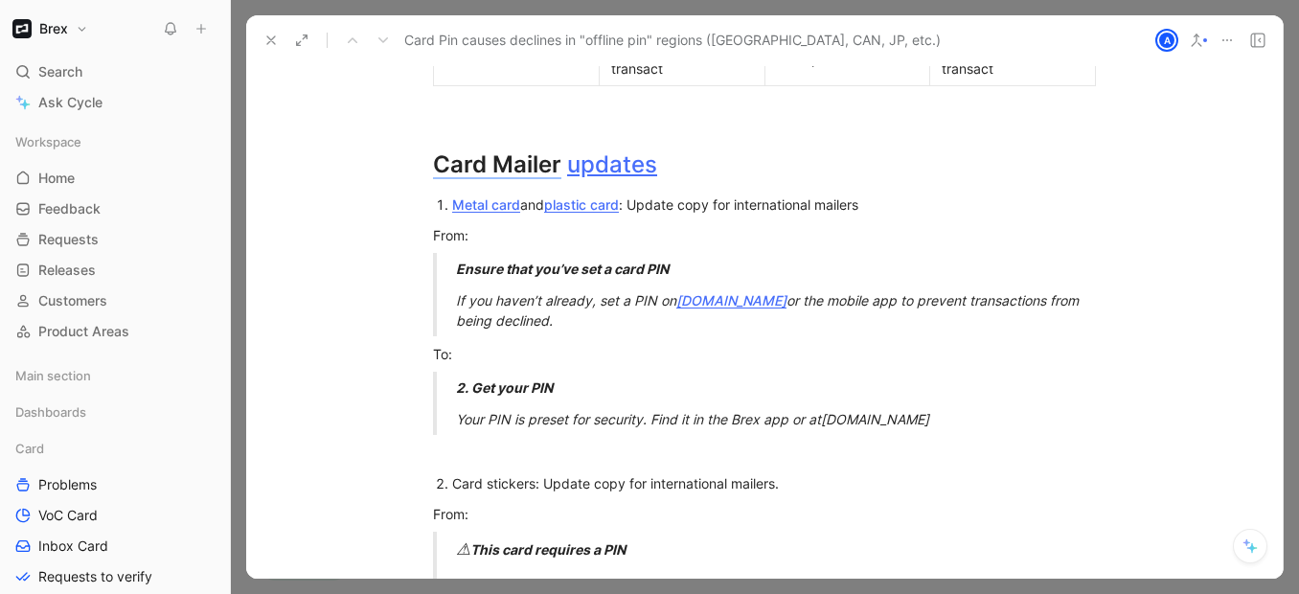
click at [886, 194] on div "Metal card and plastic card : Update copy for international mailers" at bounding box center [774, 204] width 644 height 20
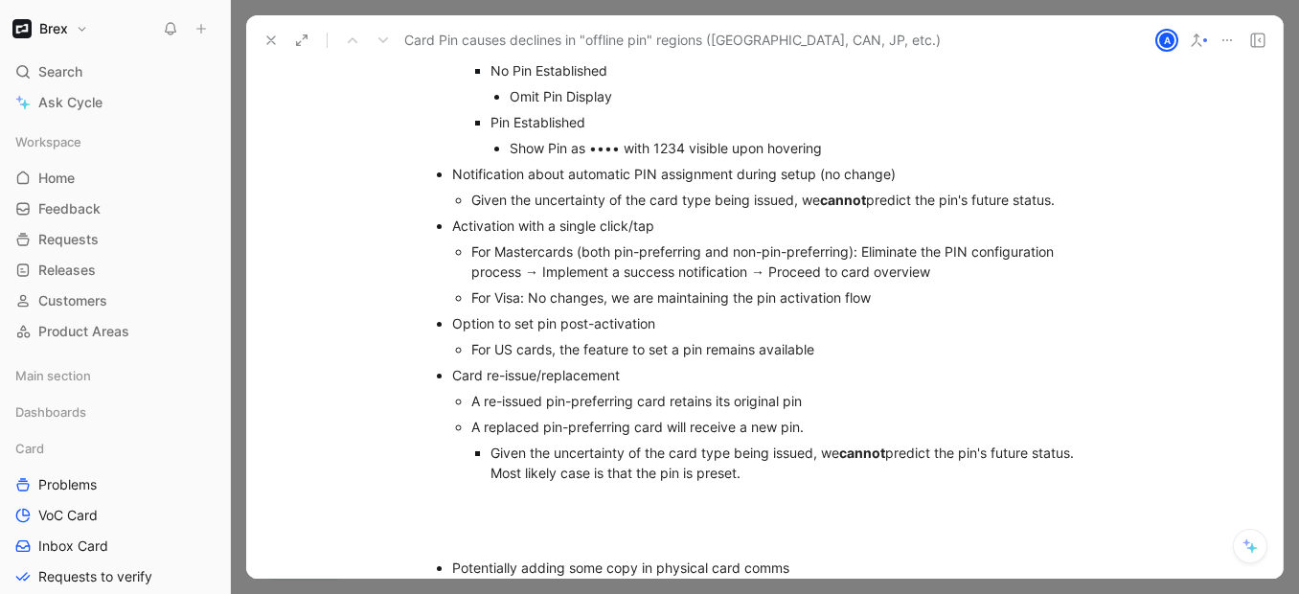
scroll to position [5929, 0]
